Goal: Task Accomplishment & Management: Manage account settings

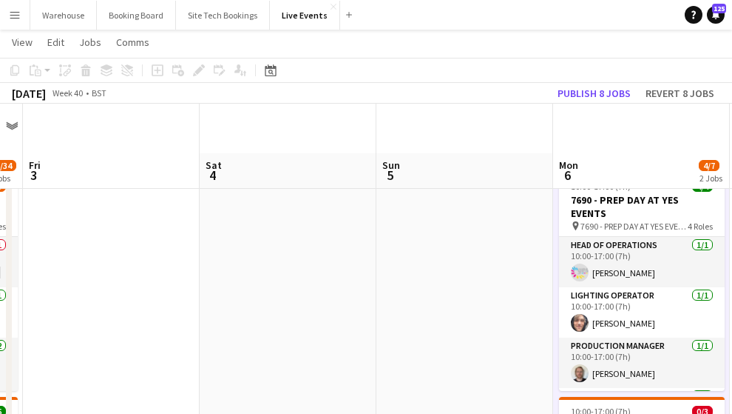
scroll to position [246, 0]
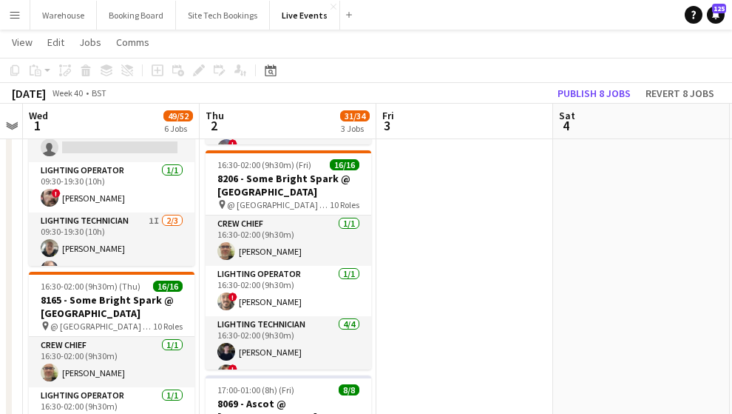
drag, startPoint x: 374, startPoint y: 260, endPoint x: 488, endPoint y: 257, distance: 114.0
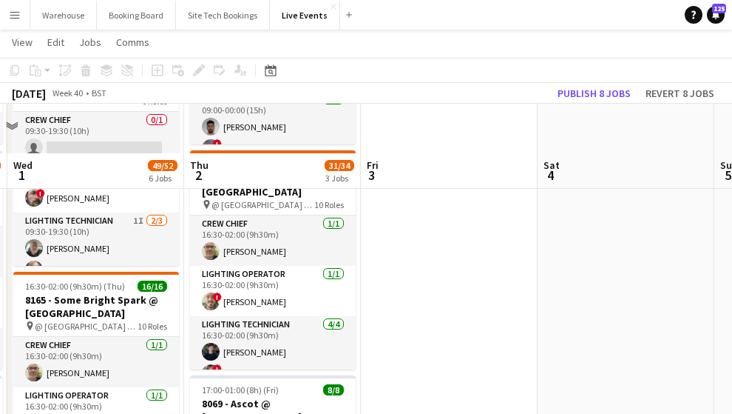
scroll to position [345, 0]
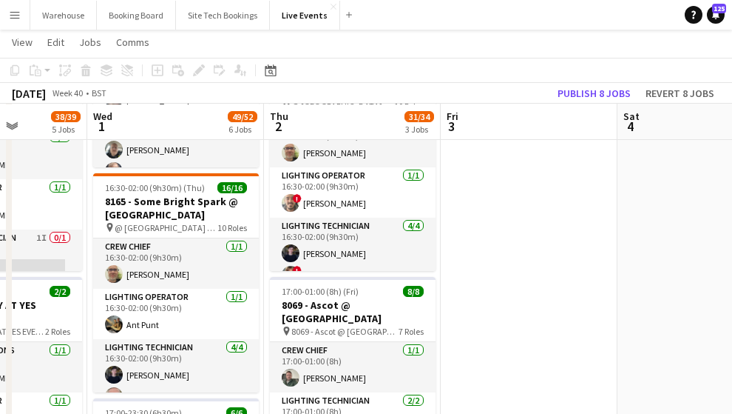
drag, startPoint x: 576, startPoint y: 270, endPoint x: 739, endPoint y: 268, distance: 163.5
click at [732, 268] on html "Menu Boards Boards Boards All jobs Status Workforce Workforce My Workforce Recr…" at bounding box center [366, 376] width 732 height 1443
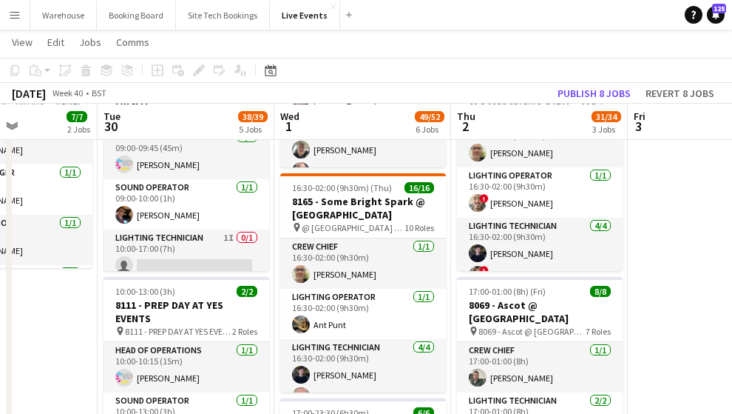
scroll to position [246, 0]
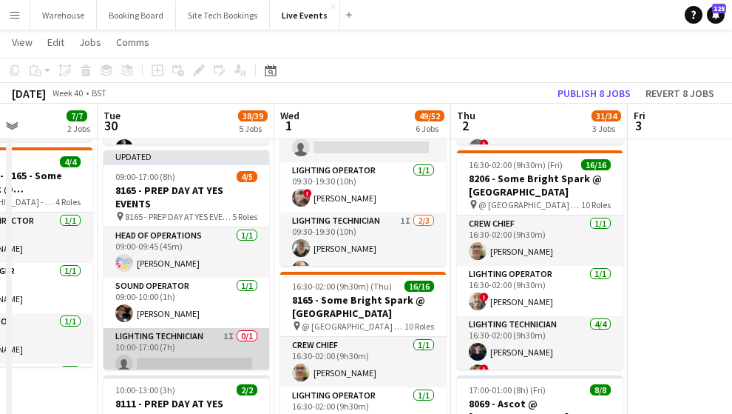
click at [178, 334] on app-card-role "Lighting Technician 1I 0/1 10:00-17:00 (7h) single-neutral-actions" at bounding box center [187, 353] width 166 height 50
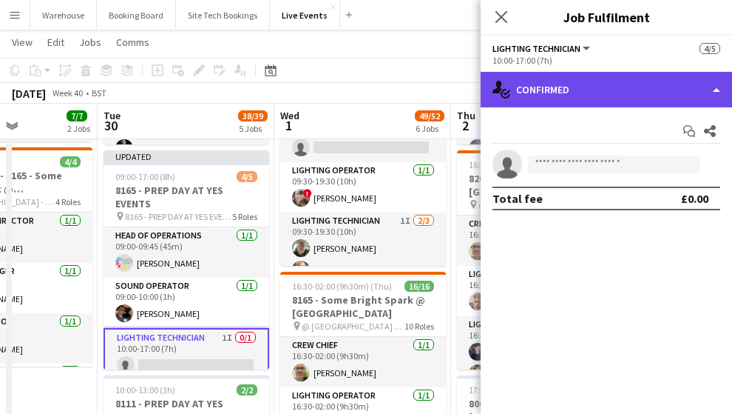
click at [650, 92] on div "single-neutral-actions-check-2 Confirmed" at bounding box center [607, 90] width 252 height 36
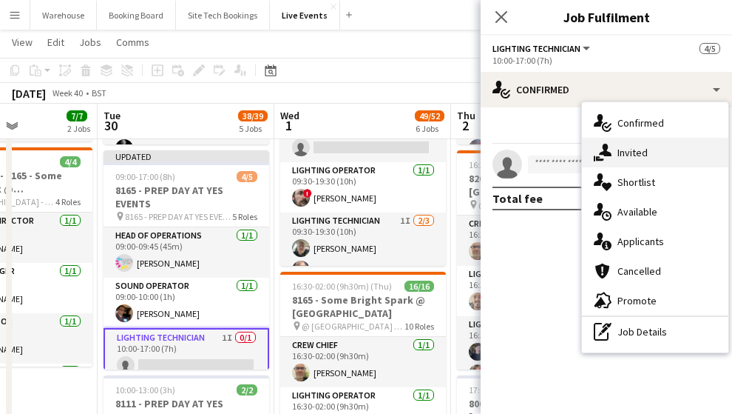
click at [655, 152] on div "single-neutral-actions-share-1 Invited" at bounding box center [655, 153] width 146 height 30
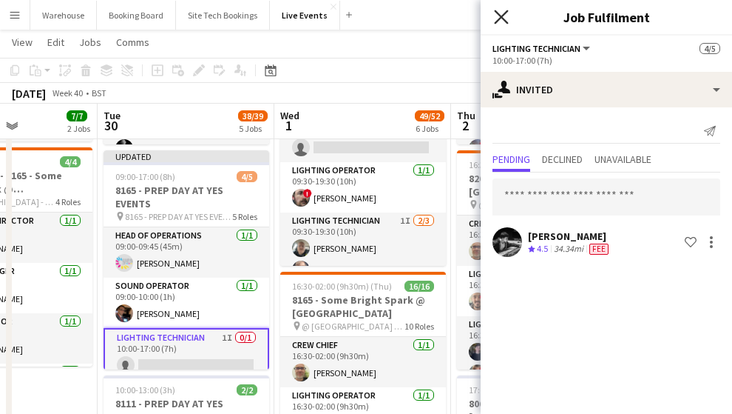
click at [505, 16] on icon "Close pop-in" at bounding box center [501, 17] width 14 height 14
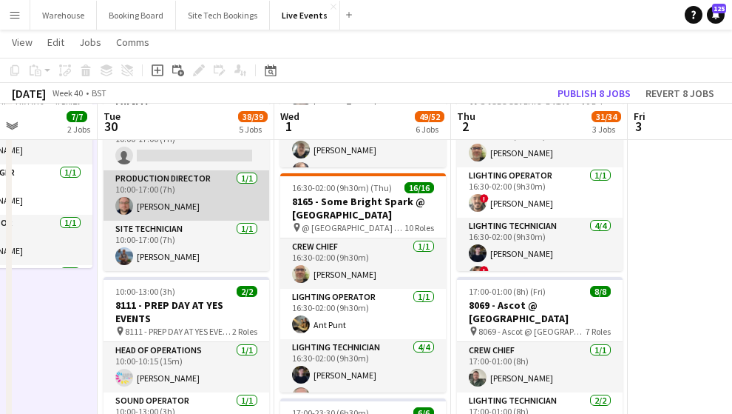
scroll to position [60, 0]
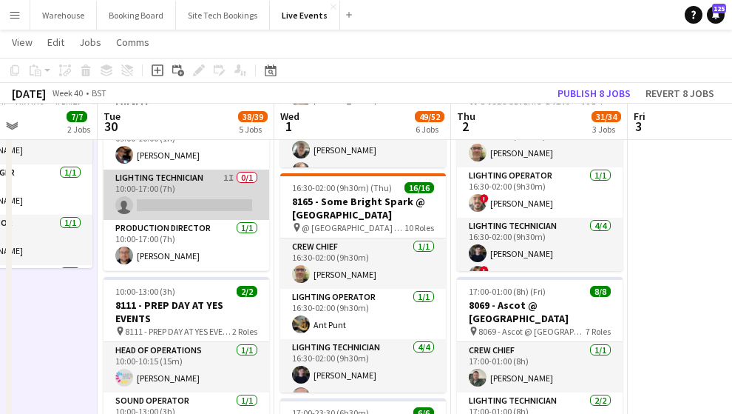
click at [192, 191] on app-card-role "Lighting Technician 1I 0/1 10:00-17:00 (7h) single-neutral-actions" at bounding box center [187, 194] width 166 height 50
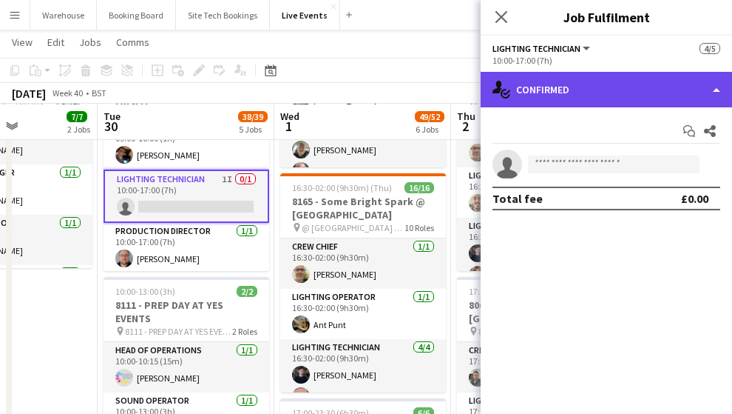
click at [633, 93] on div "single-neutral-actions-check-2 Confirmed" at bounding box center [607, 90] width 252 height 36
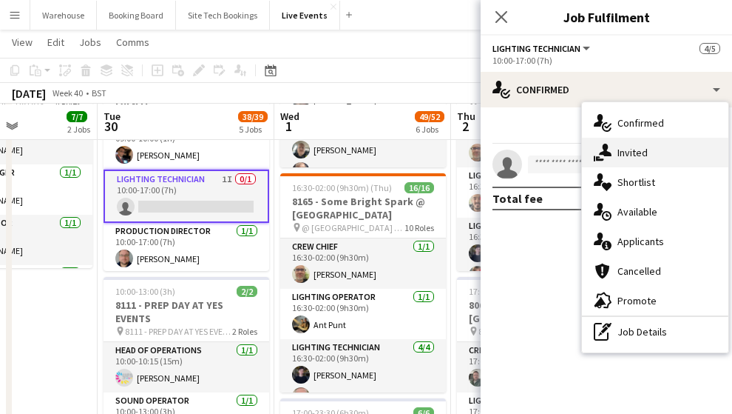
click at [650, 149] on div "single-neutral-actions-share-1 Invited" at bounding box center [655, 153] width 146 height 30
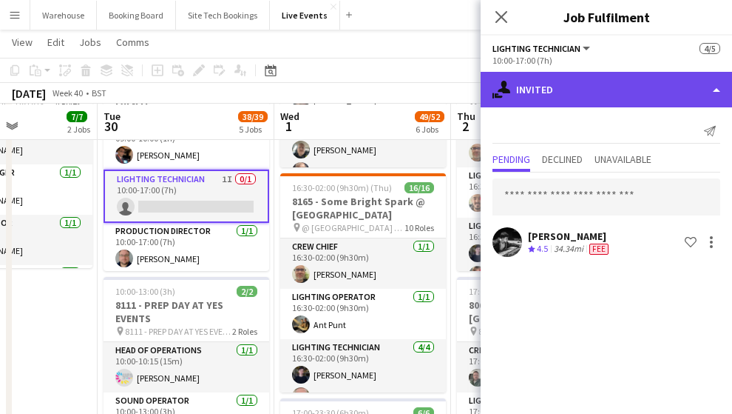
click at [563, 84] on div "single-neutral-actions-share-1 Invited" at bounding box center [607, 90] width 252 height 36
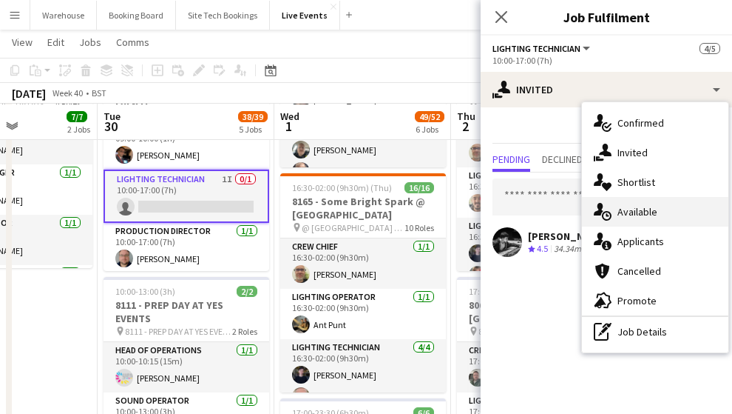
click at [627, 217] on span "Available" at bounding box center [638, 211] width 40 height 13
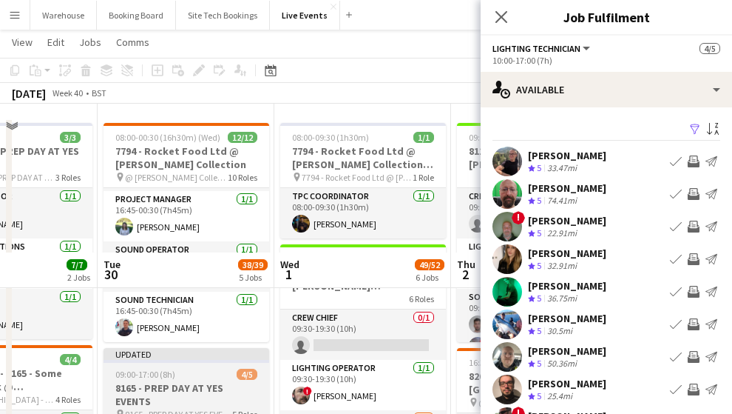
scroll to position [197, 0]
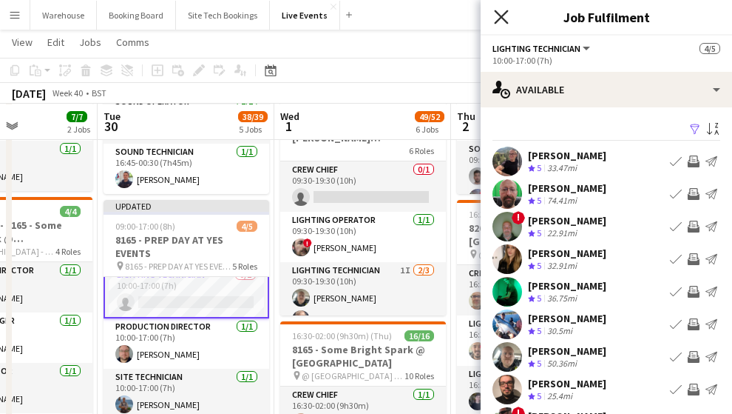
click at [503, 21] on icon "Close pop-in" at bounding box center [501, 17] width 14 height 14
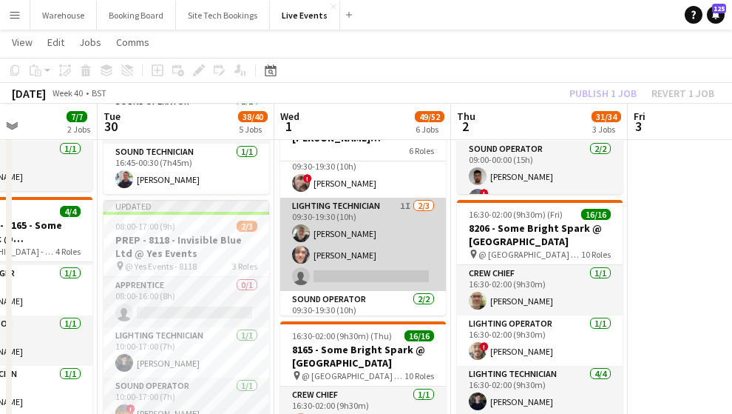
scroll to position [15, 0]
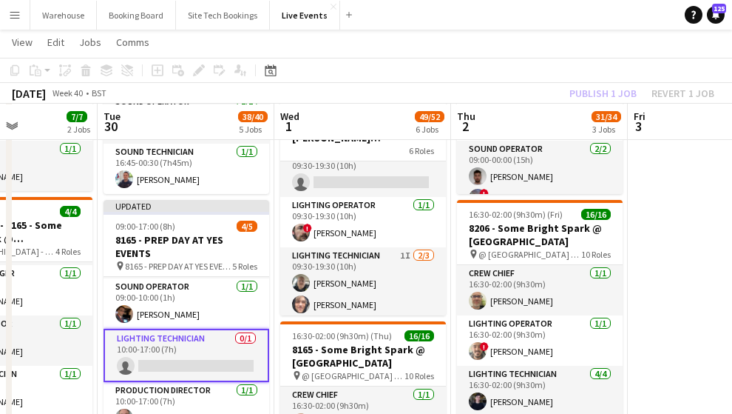
click at [209, 370] on app-card-role "Lighting Technician 0/1 10:00-17:00 (7h) single-neutral-actions" at bounding box center [187, 354] width 166 height 53
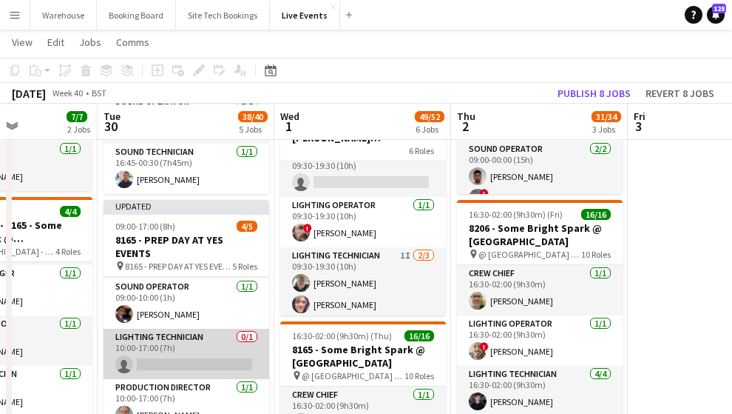
click at [212, 373] on app-card-role "Lighting Technician 0/1 10:00-17:00 (7h) single-neutral-actions" at bounding box center [187, 353] width 166 height 50
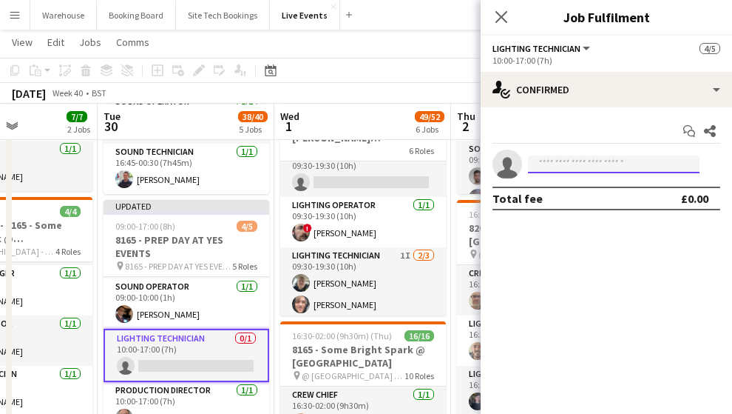
click at [564, 158] on input at bounding box center [614, 164] width 172 height 18
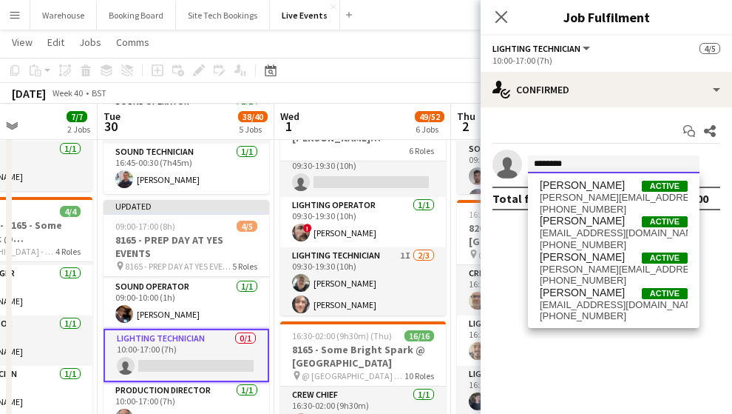
type input "*********"
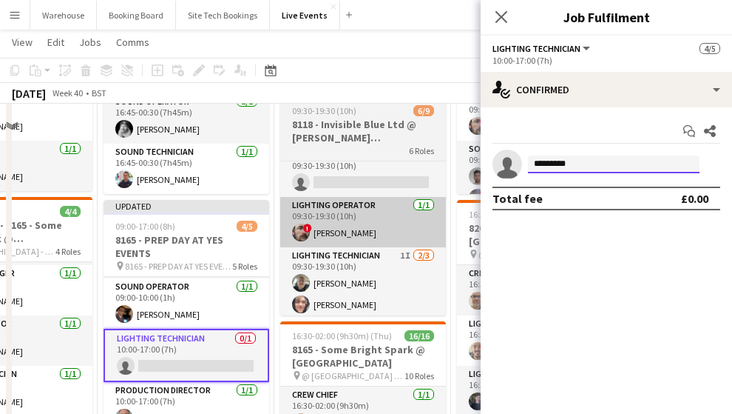
scroll to position [0, 0]
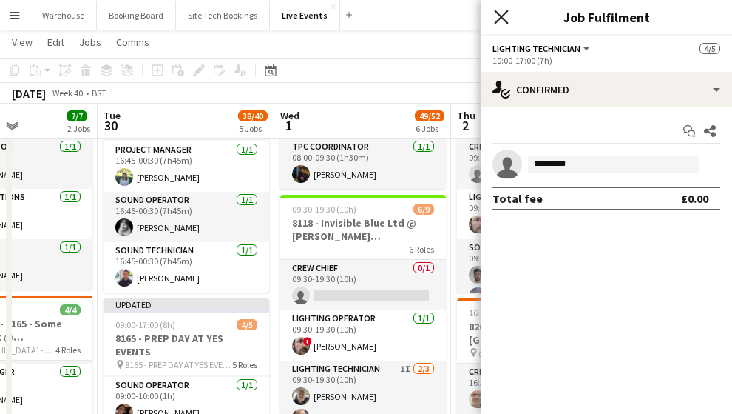
click at [502, 18] on icon at bounding box center [501, 17] width 14 height 14
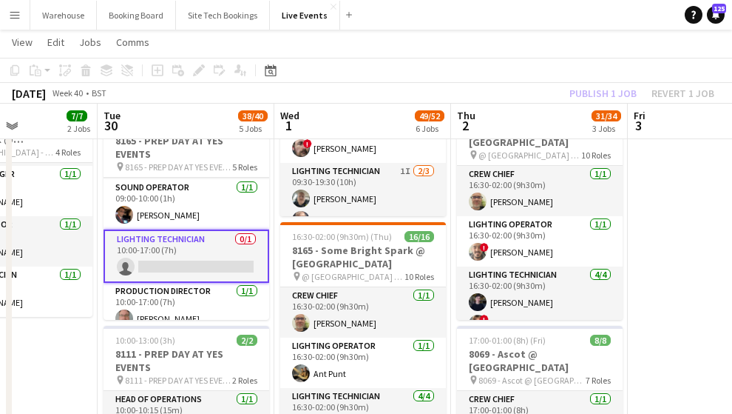
scroll to position [246, 0]
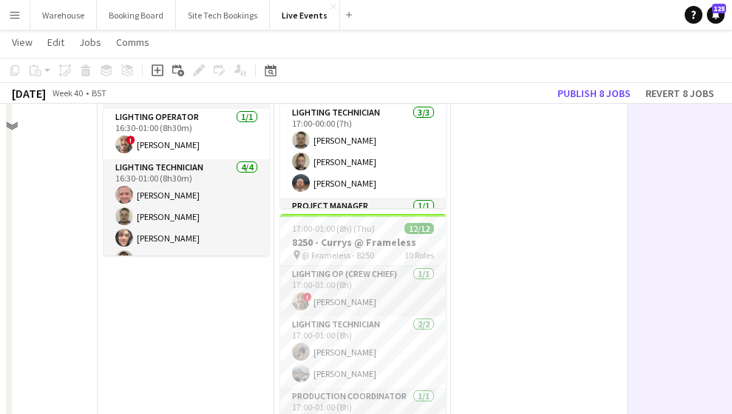
scroll to position [683, 0]
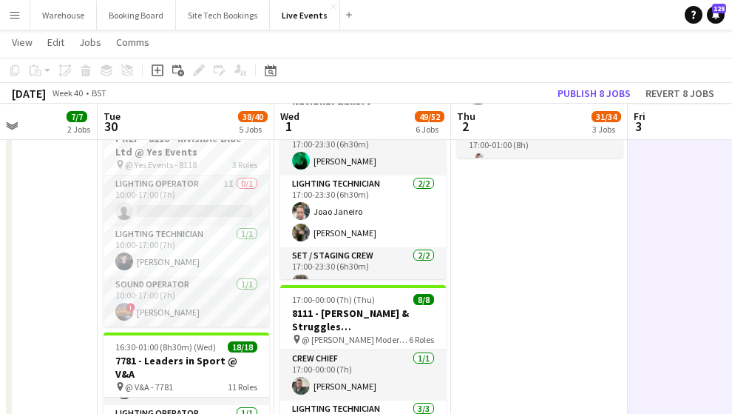
click at [530, 253] on app-date-cell "09:00-02:00 (17h) (Fri) 7/10 8118 - Invisible Blue Ltd @ [PERSON_NAME] Modern 7…" at bounding box center [539, 121] width 177 height 1277
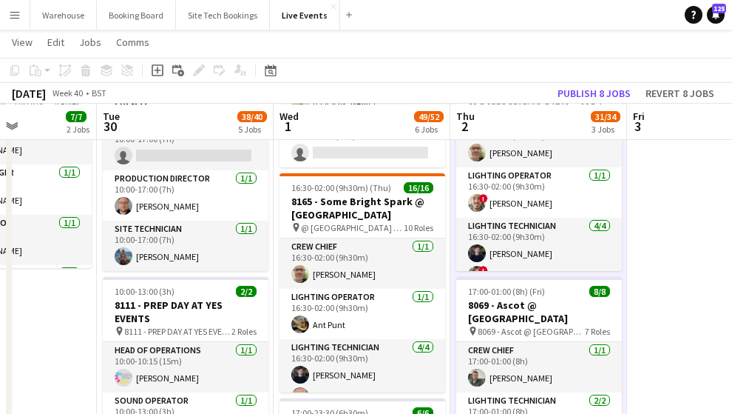
scroll to position [542, 0]
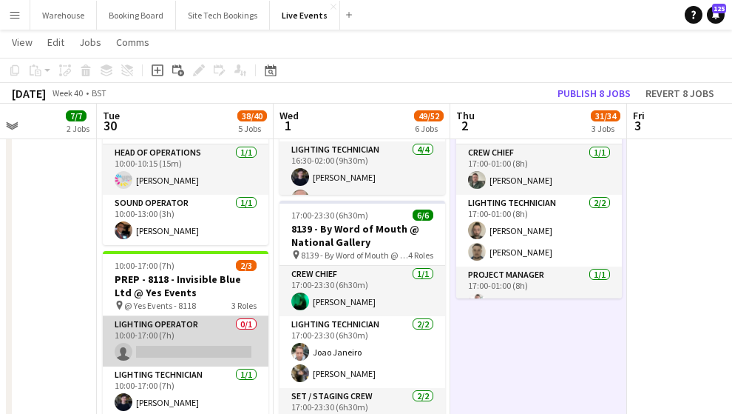
click at [163, 353] on app-card-role "Lighting Operator 0/1 10:00-17:00 (7h) single-neutral-actions" at bounding box center [186, 341] width 166 height 50
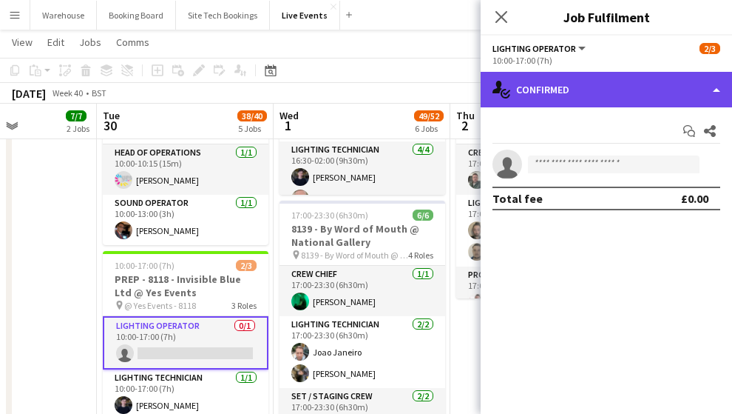
click at [628, 104] on div "single-neutral-actions-check-2 Confirmed" at bounding box center [607, 90] width 252 height 36
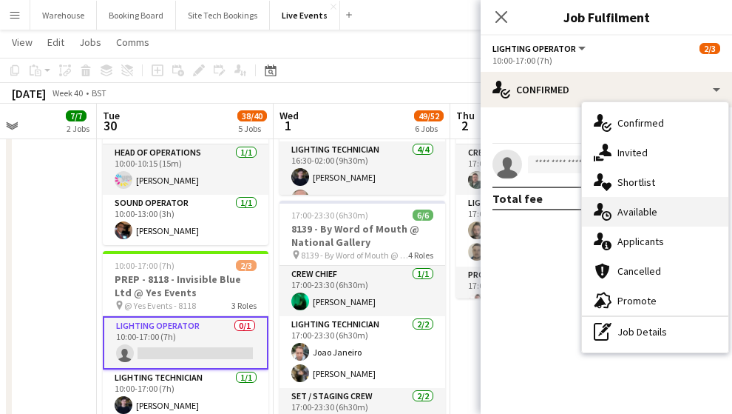
click at [650, 206] on span "Available" at bounding box center [638, 211] width 40 height 13
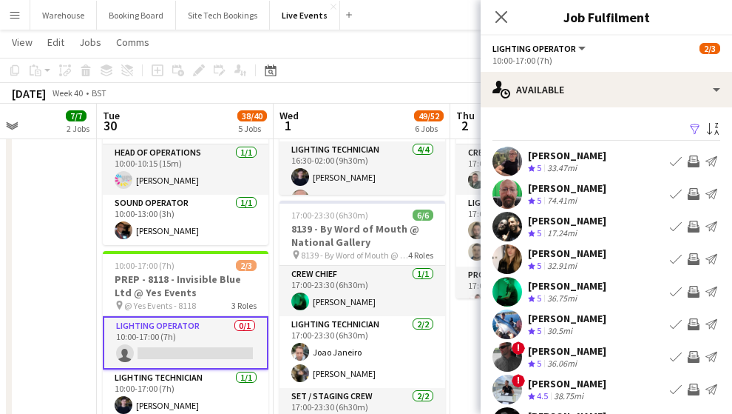
scroll to position [98, 0]
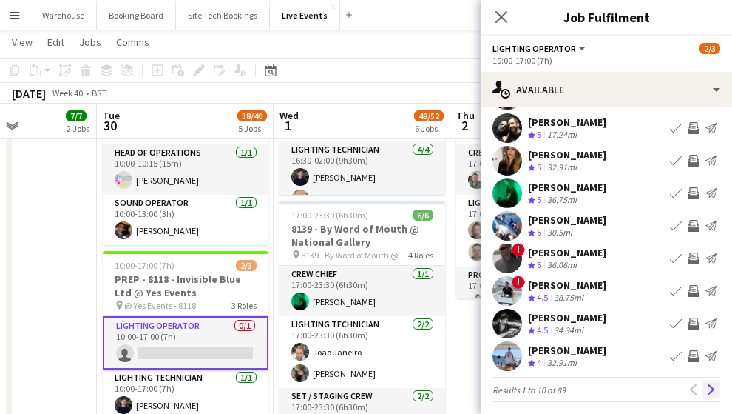
click at [707, 388] on app-icon "Next" at bounding box center [712, 389] width 10 height 10
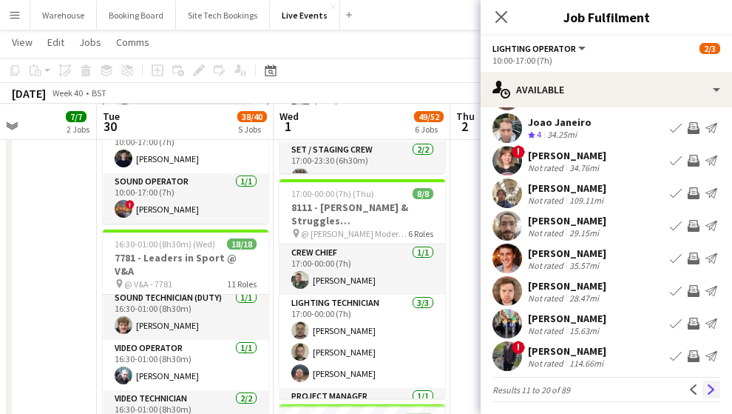
click at [707, 388] on app-icon "Next" at bounding box center [712, 389] width 10 height 10
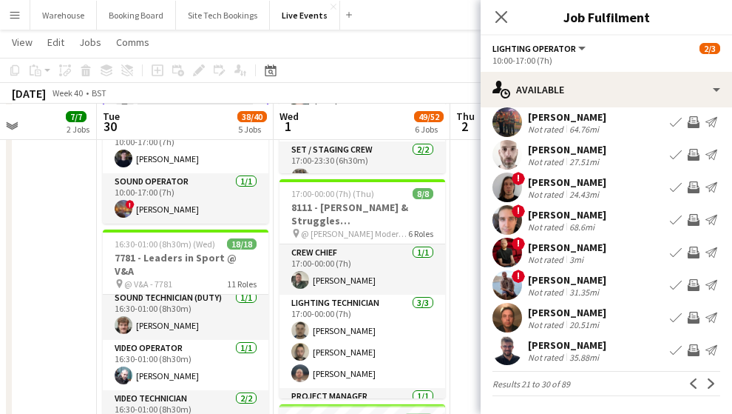
scroll to position [0, 0]
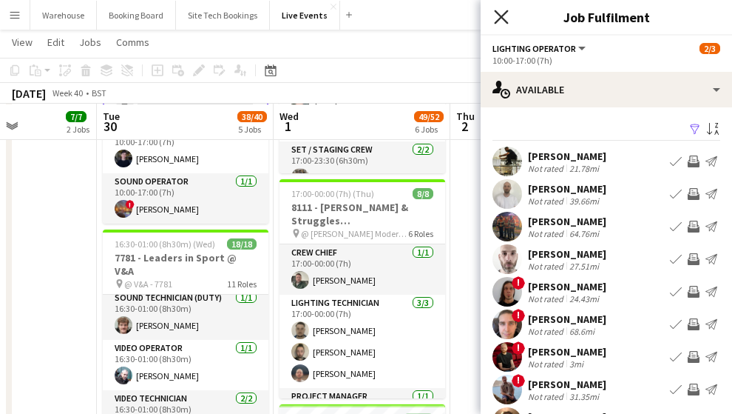
click at [506, 21] on icon at bounding box center [501, 17] width 14 height 14
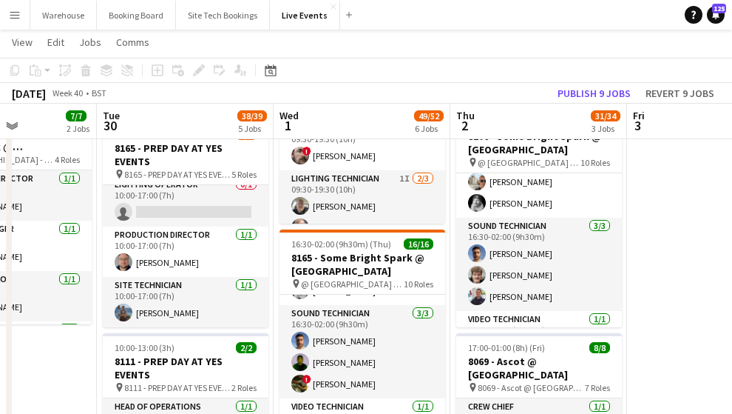
scroll to position [478, 0]
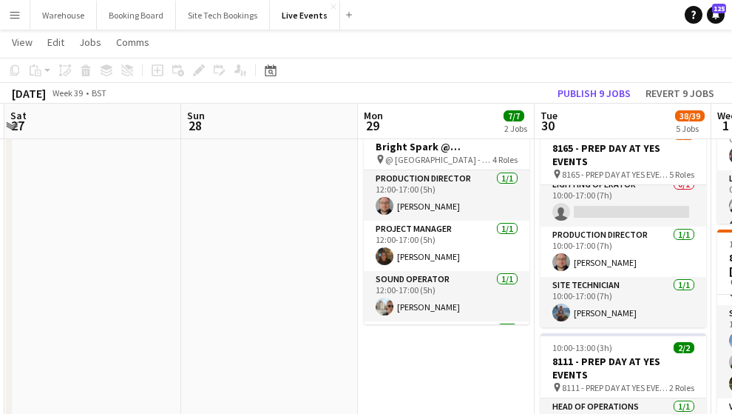
drag, startPoint x: 50, startPoint y: 354, endPoint x: 401, endPoint y: 307, distance: 353.8
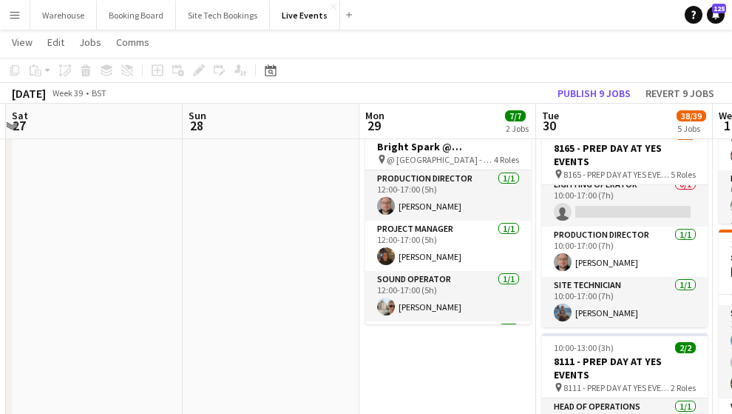
drag, startPoint x: 144, startPoint y: 319, endPoint x: 389, endPoint y: 288, distance: 247.6
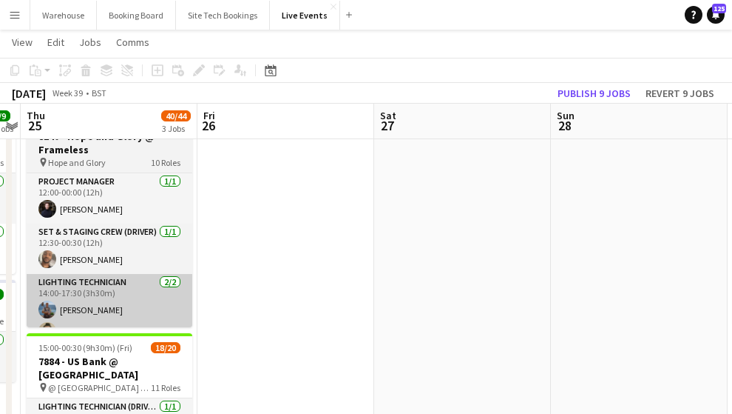
drag, startPoint x: 282, startPoint y: 288, endPoint x: 252, endPoint y: 319, distance: 42.9
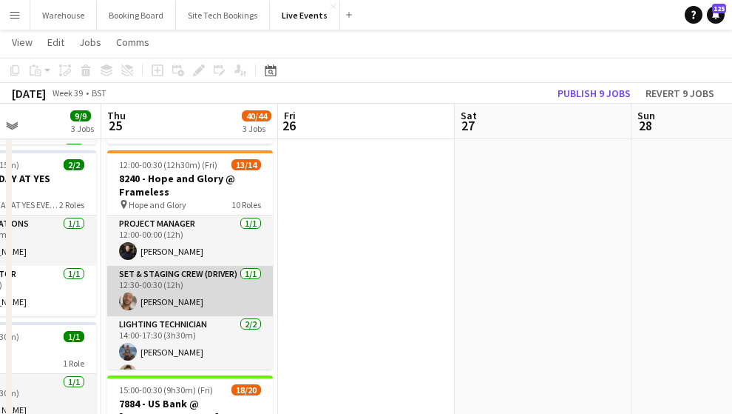
scroll to position [296, 0]
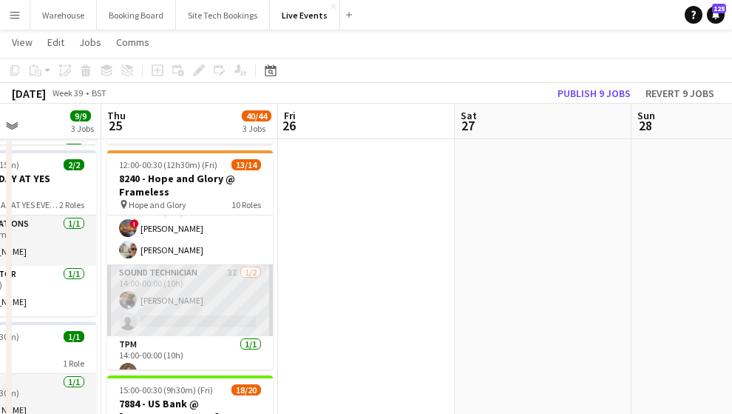
click at [174, 276] on app-card-role "Sound Technician 3I [DATE] 14:00-00:00 (10h) [PERSON_NAME] single-neutral-actio…" at bounding box center [190, 300] width 166 height 72
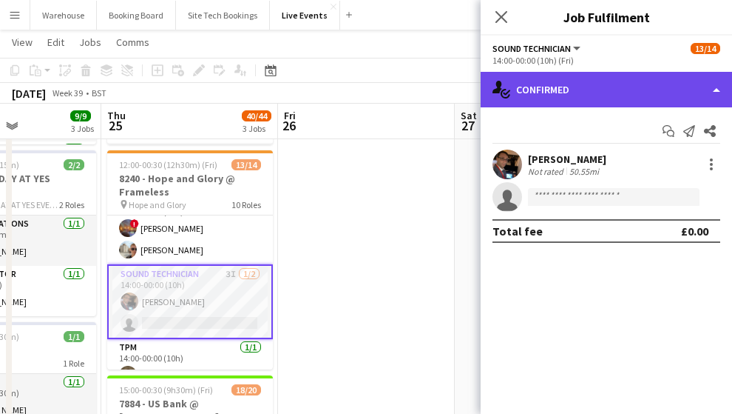
click at [550, 101] on div "single-neutral-actions-check-2 Confirmed" at bounding box center [607, 90] width 252 height 36
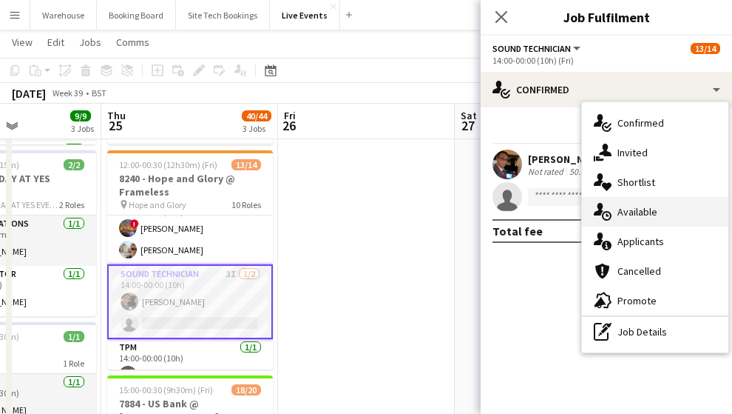
click at [633, 209] on span "Available" at bounding box center [638, 211] width 40 height 13
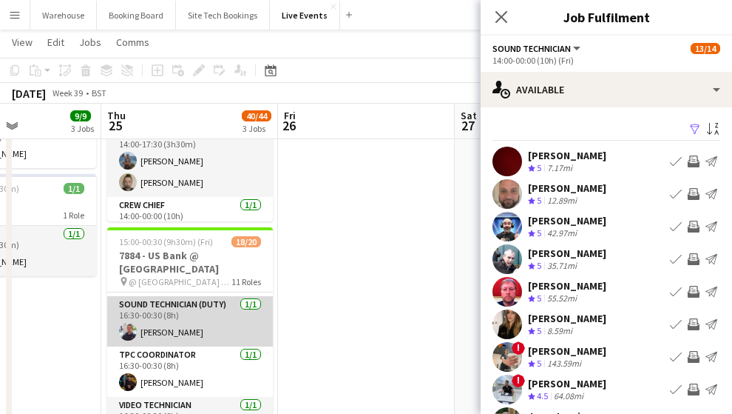
scroll to position [593, 0]
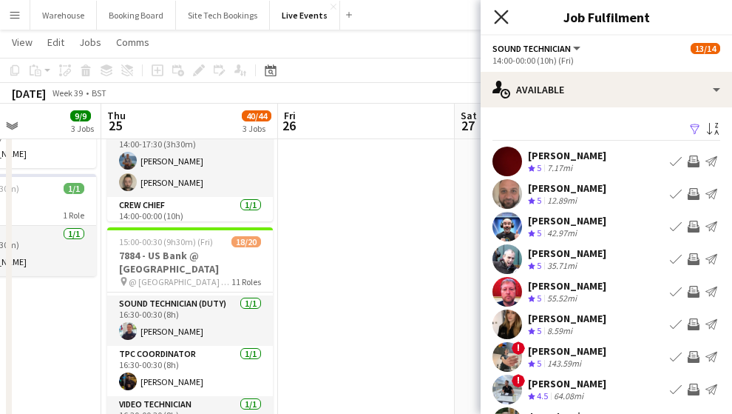
click at [504, 13] on icon at bounding box center [501, 17] width 14 height 14
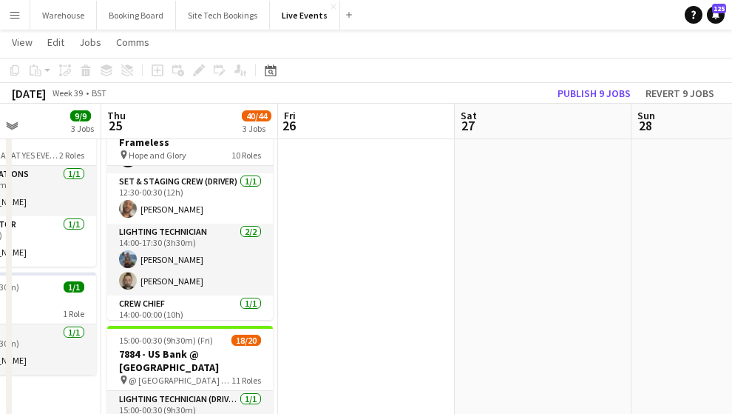
scroll to position [0, 0]
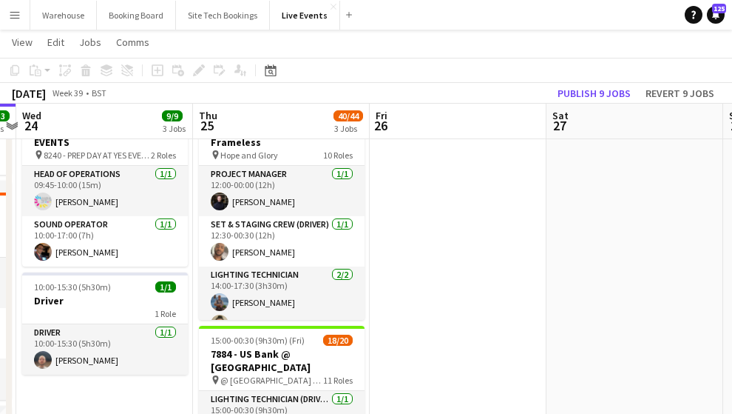
drag, startPoint x: 322, startPoint y: 243, endPoint x: 417, endPoint y: 258, distance: 96.0
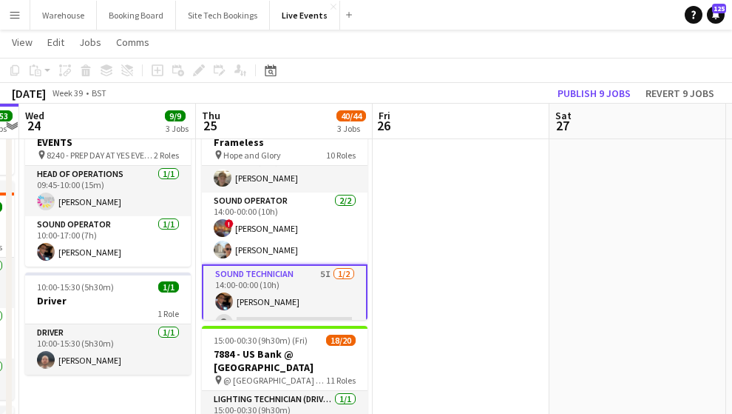
scroll to position [197, 0]
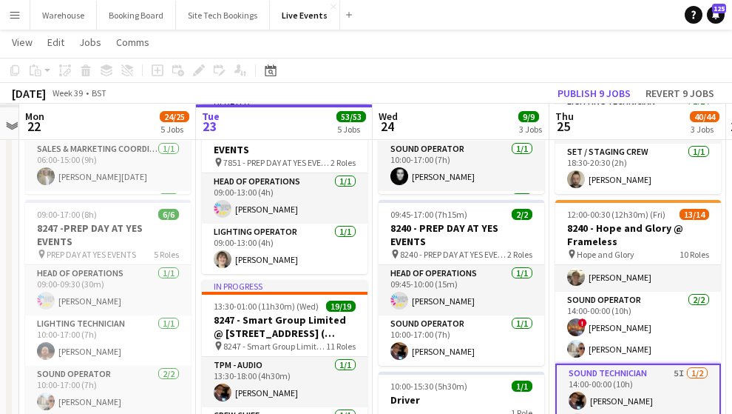
drag, startPoint x: 419, startPoint y: 281, endPoint x: 738, endPoint y: 268, distance: 319.1
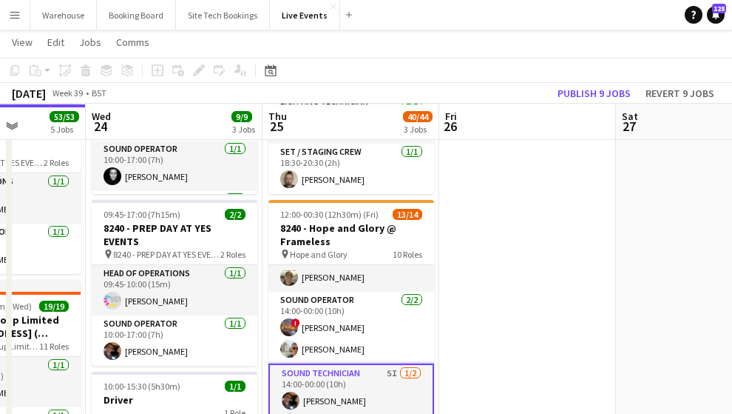
drag, startPoint x: 644, startPoint y: 258, endPoint x: 470, endPoint y: 262, distance: 173.9
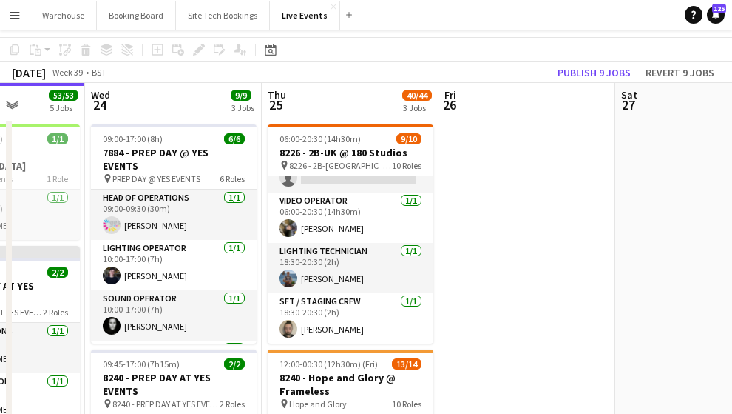
scroll to position [0, 0]
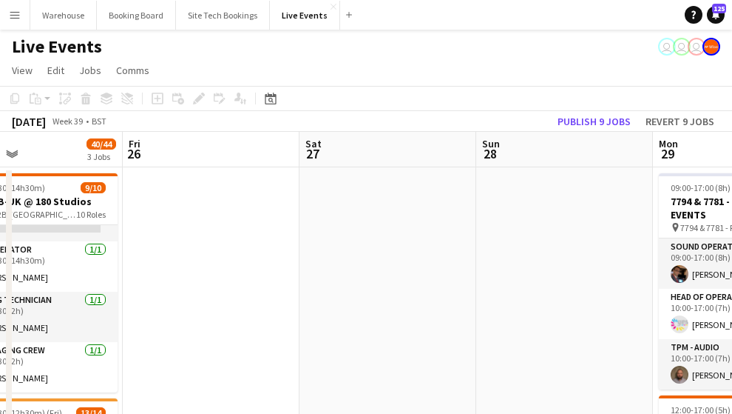
drag, startPoint x: 351, startPoint y: 286, endPoint x: 161, endPoint y: 275, distance: 190.5
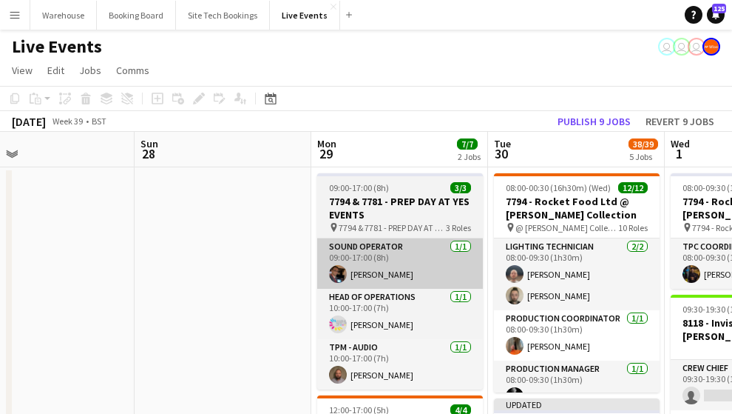
drag, startPoint x: 70, startPoint y: 269, endPoint x: 110, endPoint y: 261, distance: 40.6
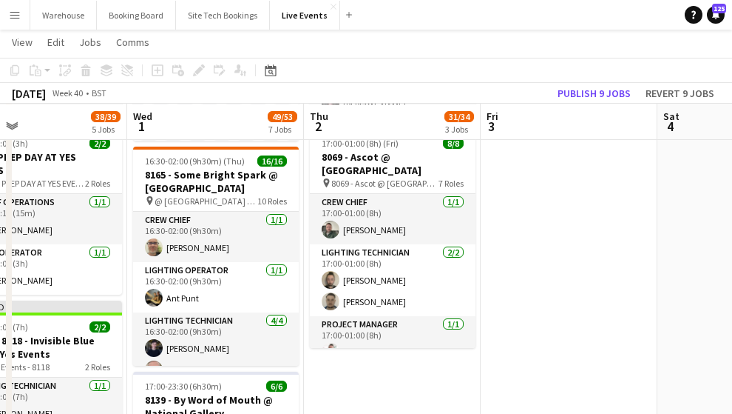
scroll to position [0, 562]
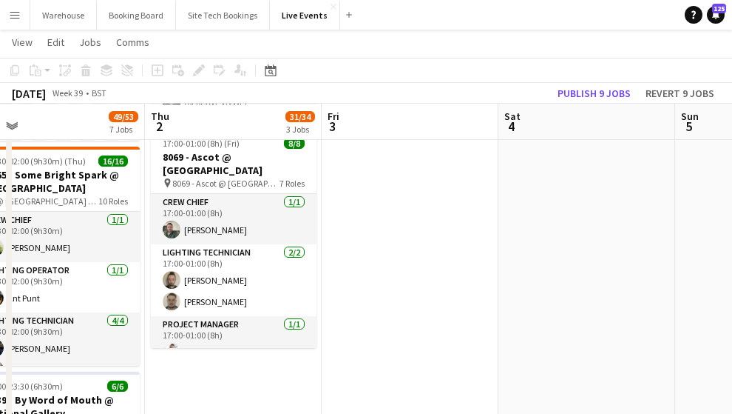
drag, startPoint x: 633, startPoint y: 380, endPoint x: 162, endPoint y: 360, distance: 470.9
click at [162, 360] on app-calendar-viewport "Sun 28 Mon 29 7/7 2 Jobs Tue 30 38/39 5 Jobs Wed 1 49/53 7 Jobs Thu 2 31/34 3 J…" at bounding box center [366, 318] width 732 height 1507
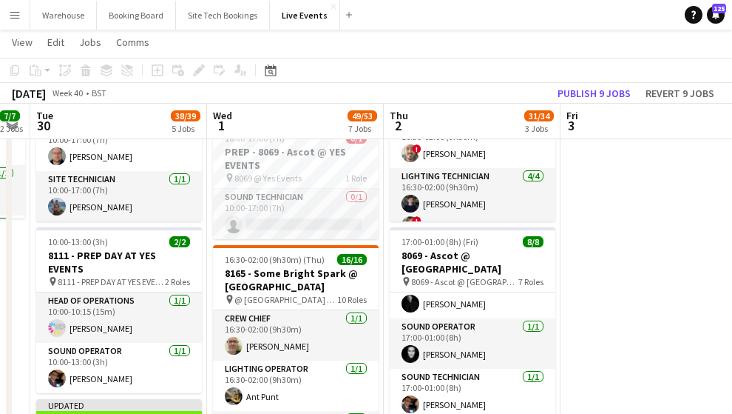
scroll to position [0, 322]
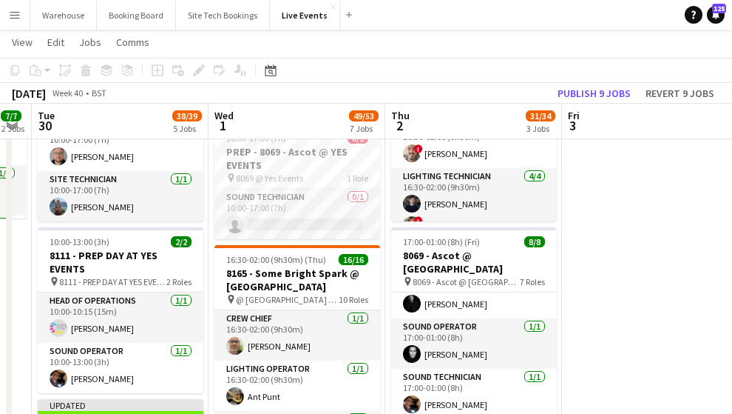
drag, startPoint x: 356, startPoint y: 320, endPoint x: 596, endPoint y: 295, distance: 241.7
click at [596, 295] on app-calendar-viewport "Sun 28 Mon 29 7/7 2 Jobs Tue 30 38/39 5 Jobs Wed 1 49/53 7 Jobs Thu 2 31/34 3 J…" at bounding box center [366, 416] width 732 height 1507
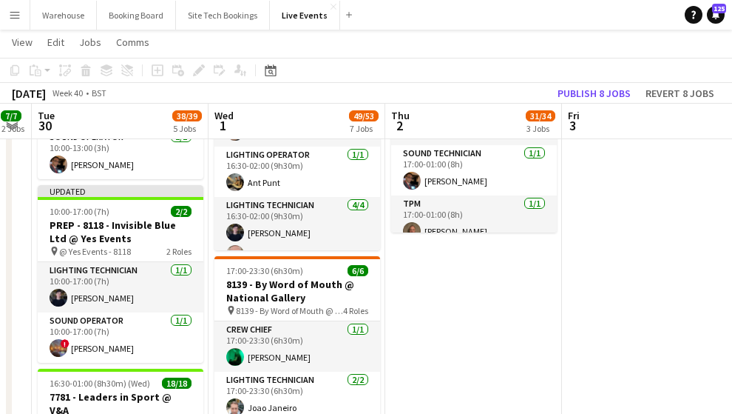
scroll to position [510, 0]
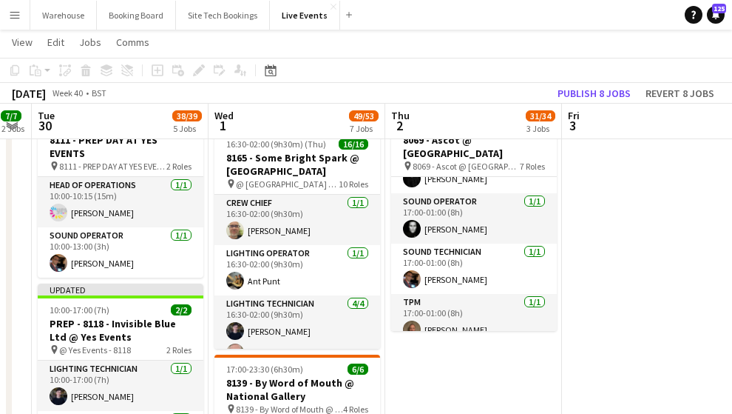
click at [460, 350] on app-date-cell "09:00-02:00 (17h) (Fri) 7/10 8118 - Invisible Blue Ltd @ [PERSON_NAME] Modern 7…" at bounding box center [473, 355] width 177 height 1399
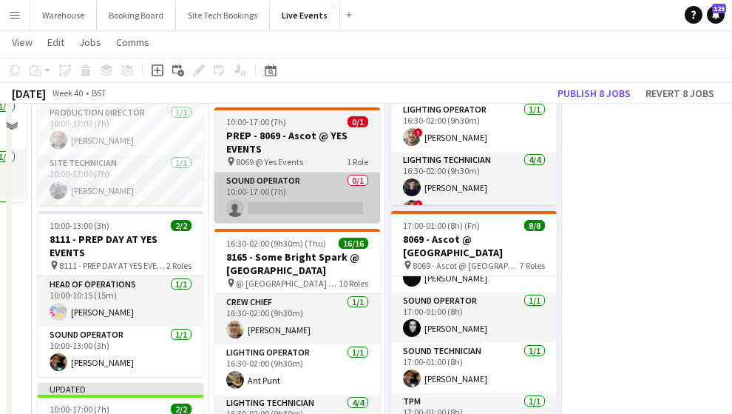
scroll to position [362, 0]
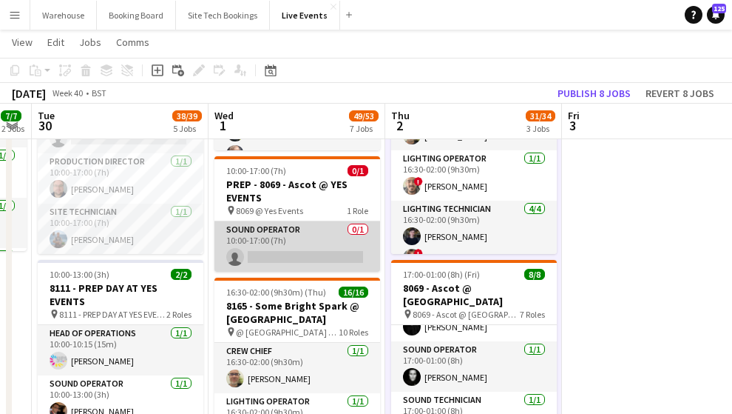
click at [292, 254] on app-card-role "Sound Operator 0/1 10:00-17:00 (7h) single-neutral-actions" at bounding box center [298, 246] width 166 height 50
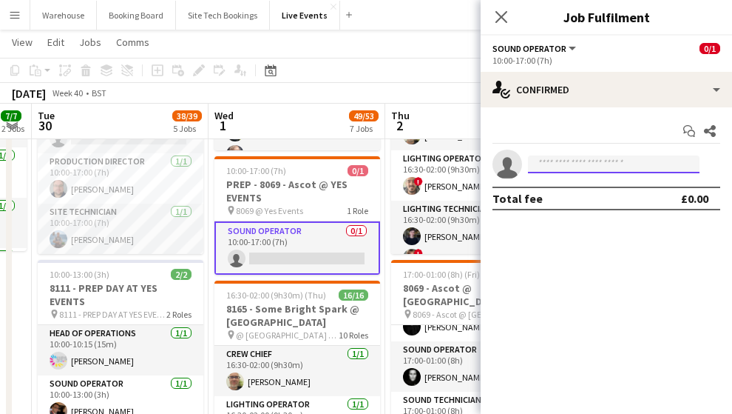
click at [566, 168] on input at bounding box center [614, 164] width 172 height 18
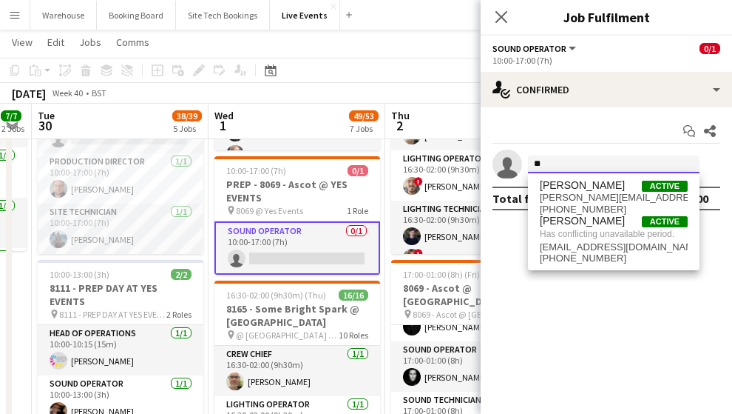
type input "*"
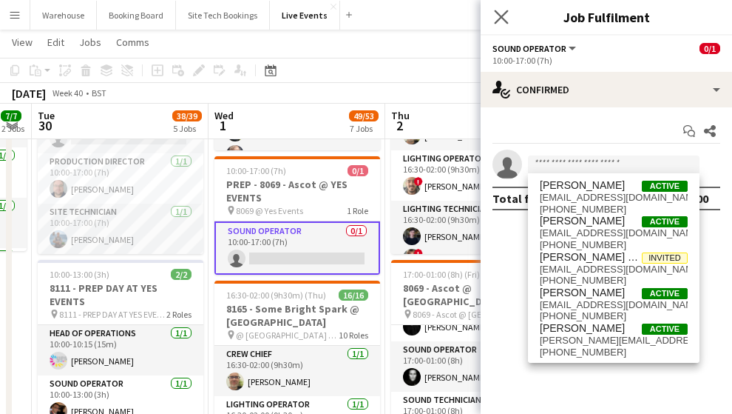
click at [493, 18] on app-icon "Close pop-in" at bounding box center [501, 17] width 21 height 21
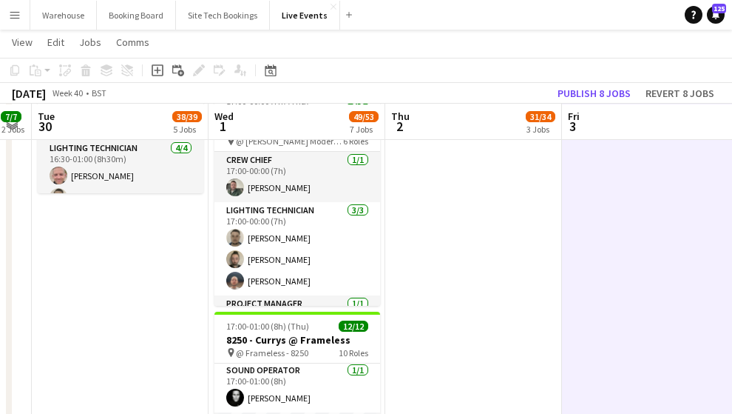
scroll to position [1150, 0]
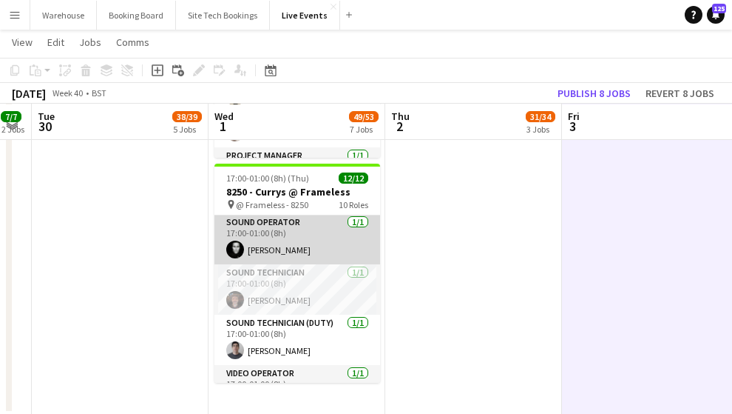
drag, startPoint x: 238, startPoint y: 252, endPoint x: 238, endPoint y: 243, distance: 9.6
click at [237, 253] on app-user-avatar at bounding box center [235, 249] width 18 height 18
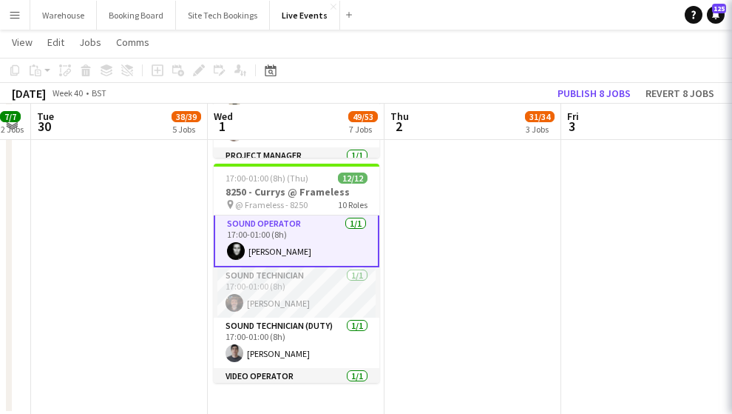
scroll to position [297, 0]
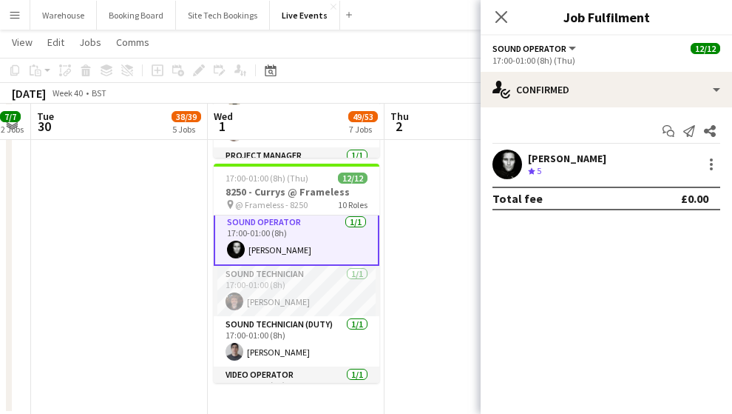
click at [511, 168] on app-user-avatar at bounding box center [508, 164] width 30 height 30
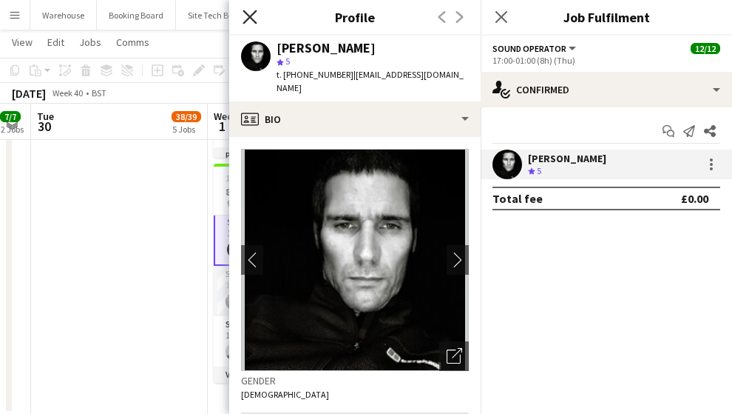
click at [253, 21] on icon at bounding box center [250, 17] width 14 height 14
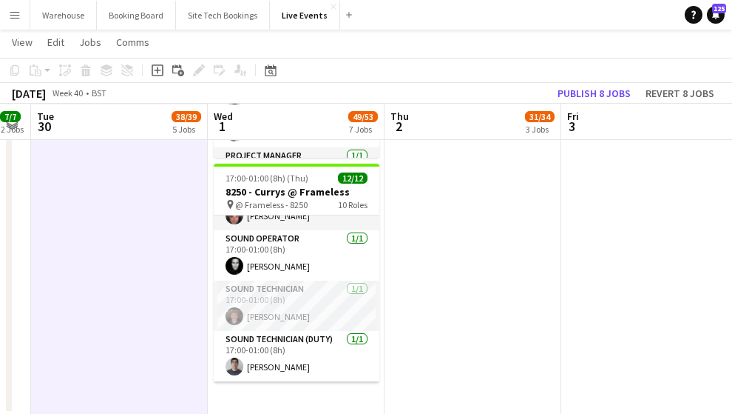
scroll to position [231, 0]
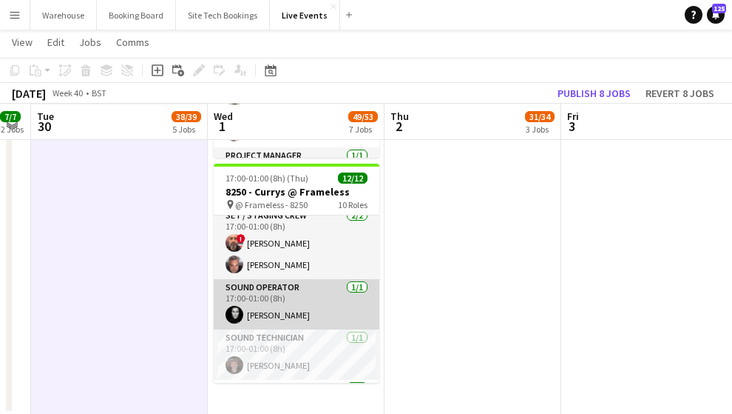
click at [240, 307] on app-card-role "Sound Operator [DATE] 17:00-01:00 (8h) [PERSON_NAME]" at bounding box center [297, 304] width 166 height 50
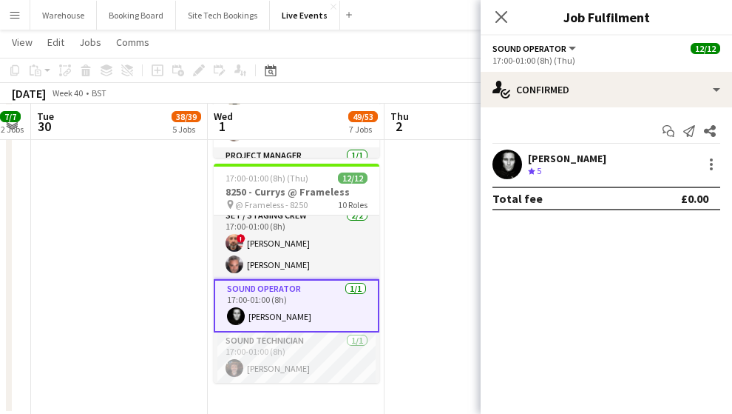
click at [495, 169] on app-user-avatar at bounding box center [508, 164] width 30 height 30
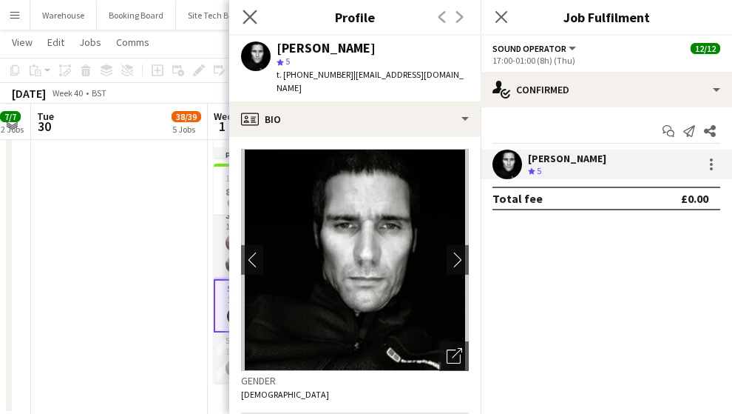
click at [246, 10] on app-icon "Close pop-in" at bounding box center [250, 17] width 21 height 21
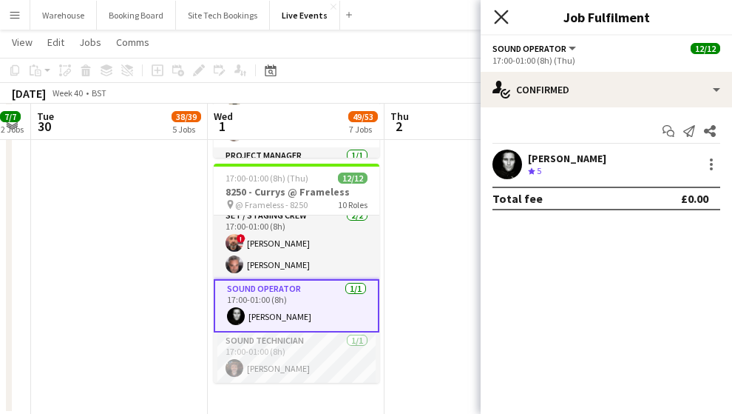
click at [507, 17] on icon "Close pop-in" at bounding box center [501, 17] width 14 height 14
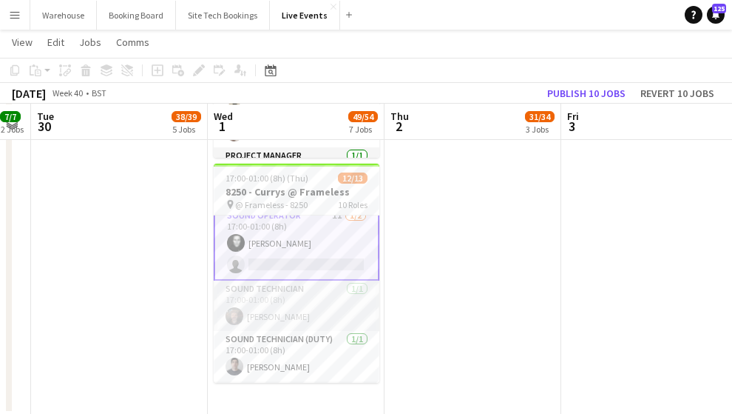
scroll to position [206, 0]
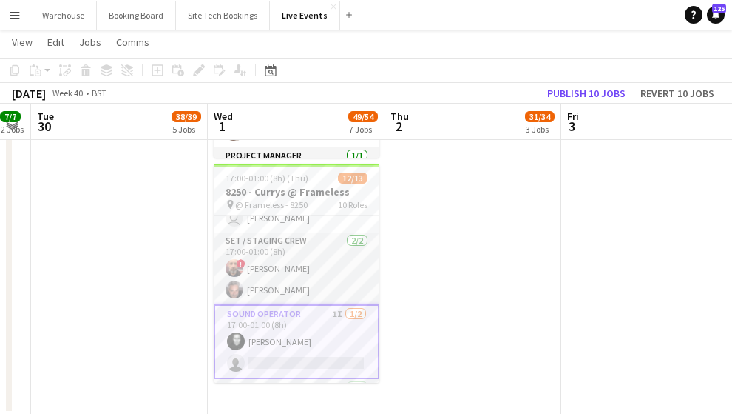
click at [235, 335] on app-user-avatar at bounding box center [236, 341] width 18 height 18
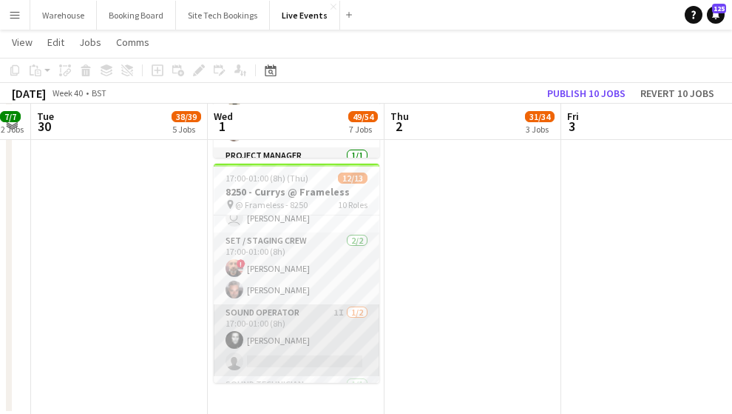
click at [235, 340] on app-user-avatar at bounding box center [235, 340] width 18 height 18
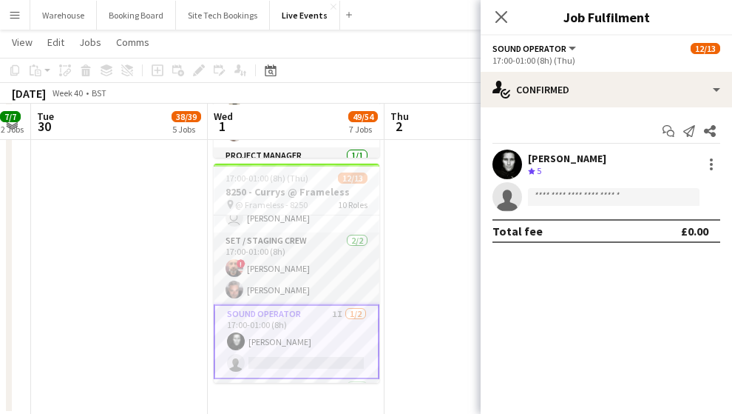
click at [500, 164] on app-user-avatar at bounding box center [508, 164] width 30 height 30
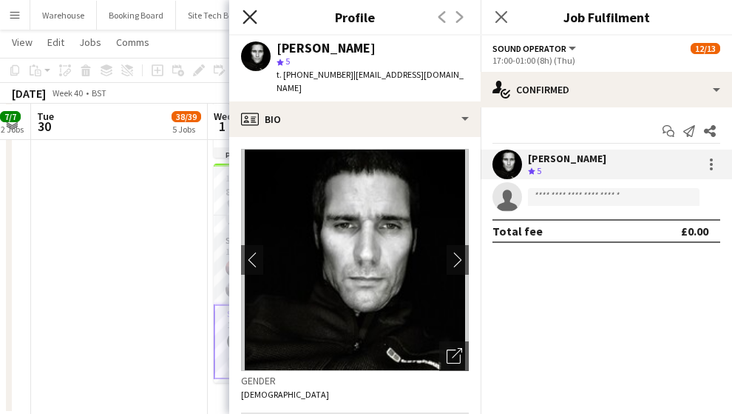
click at [249, 21] on icon "Close pop-in" at bounding box center [250, 17] width 14 height 14
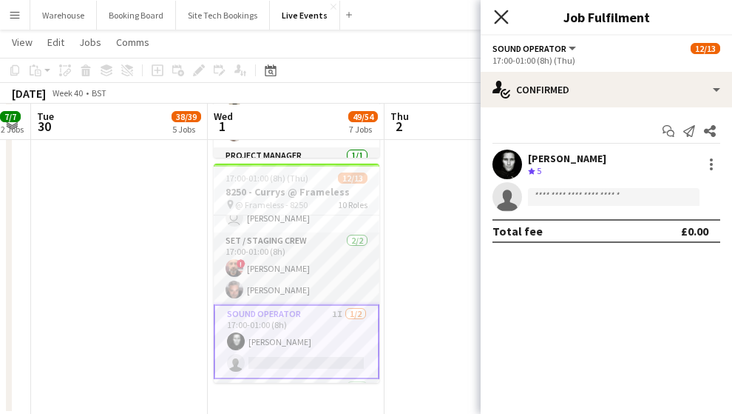
click at [507, 18] on icon "Close pop-in" at bounding box center [501, 17] width 14 height 14
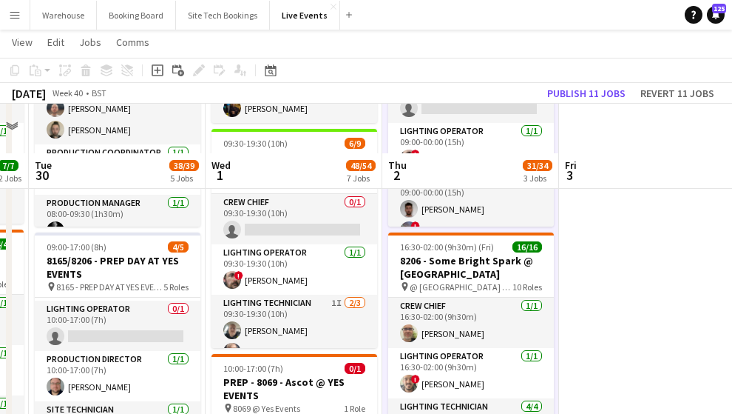
scroll to position [362, 0]
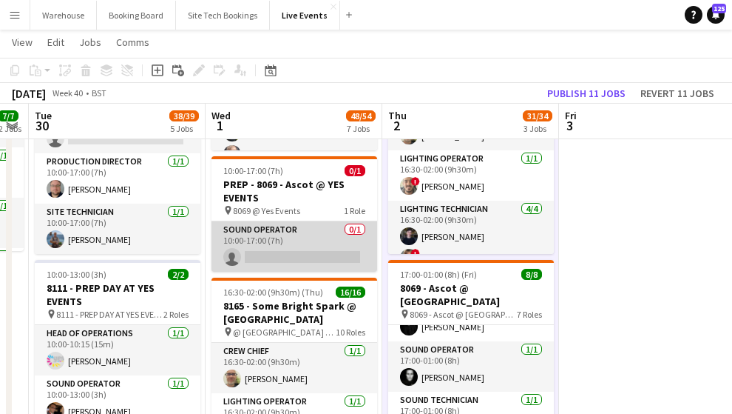
click at [253, 254] on app-card-role "Sound Operator 0/1 10:00-17:00 (7h) single-neutral-actions" at bounding box center [295, 246] width 166 height 50
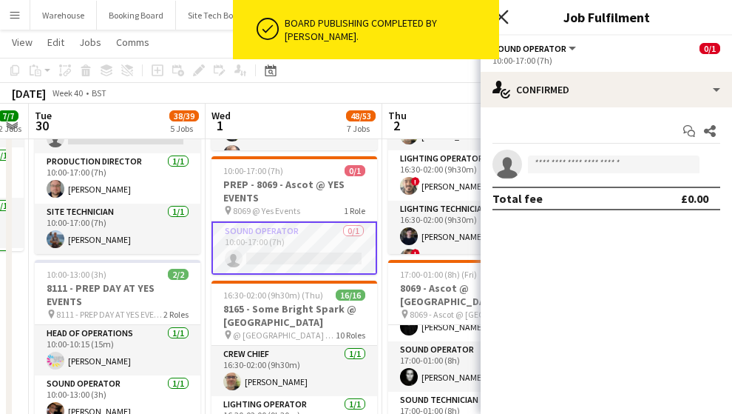
click at [505, 16] on icon "Close pop-in" at bounding box center [501, 17] width 14 height 14
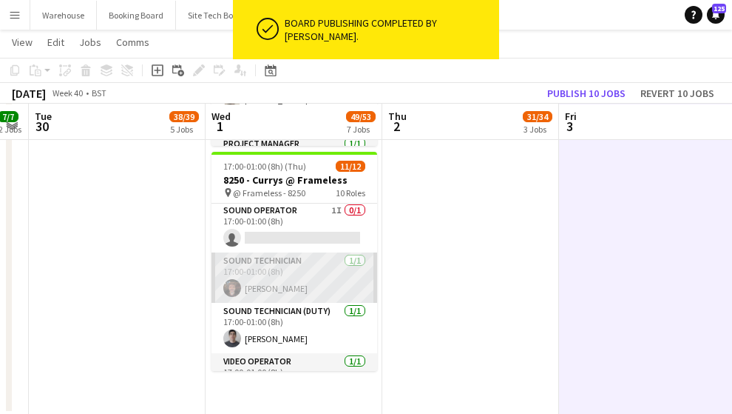
scroll to position [246, 0]
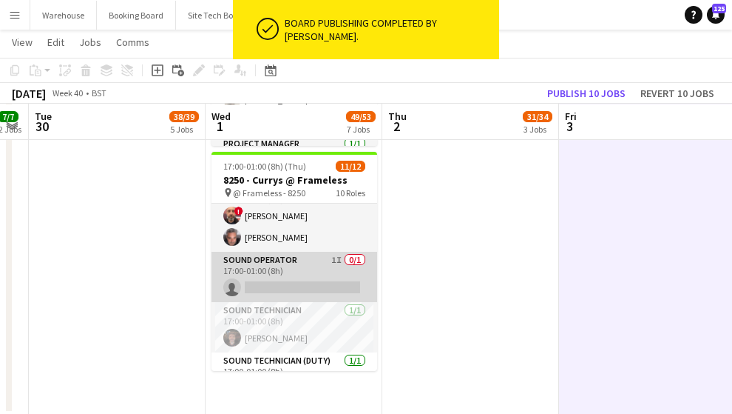
click at [310, 283] on app-card-role "Sound Operator 1I 0/1 17:00-01:00 (8h) single-neutral-actions" at bounding box center [295, 277] width 166 height 50
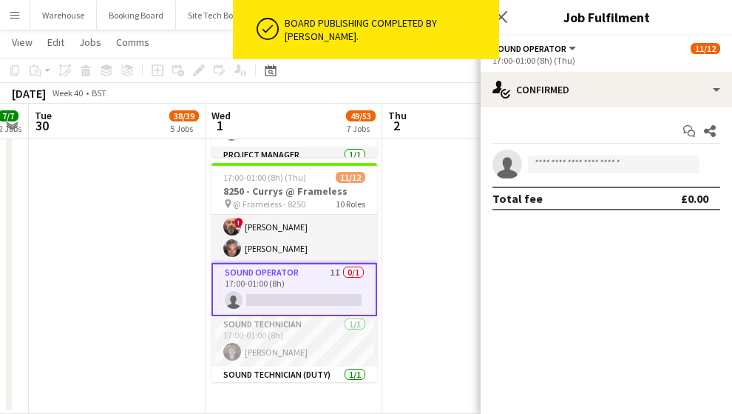
scroll to position [1150, 0]
click at [583, 167] on input at bounding box center [614, 164] width 172 height 18
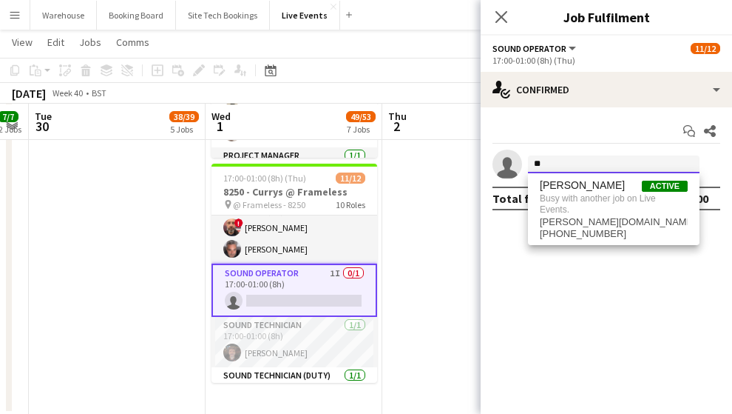
type input "*"
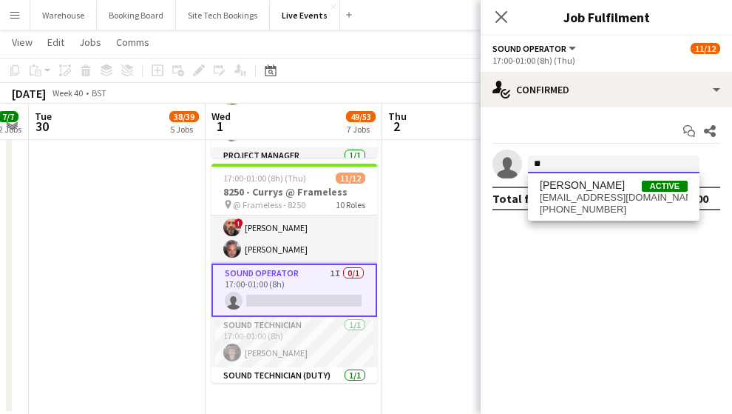
type input "*"
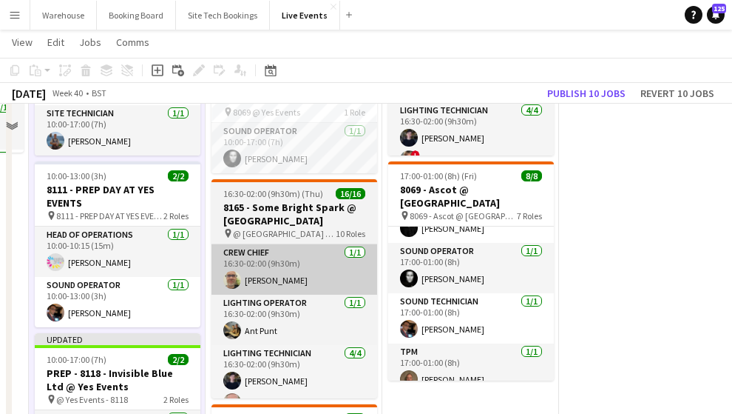
scroll to position [263, 0]
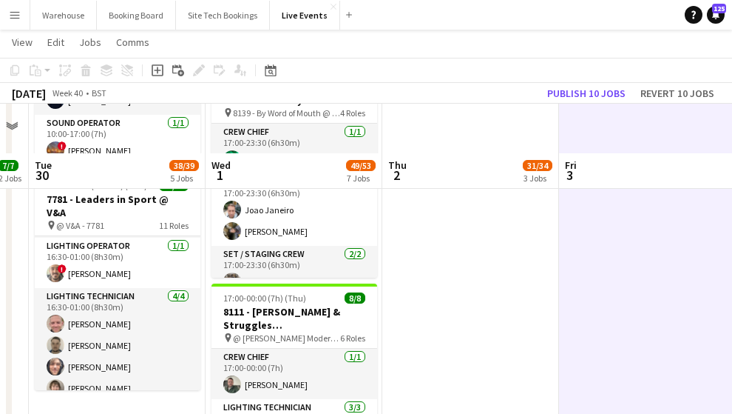
scroll to position [1150, 0]
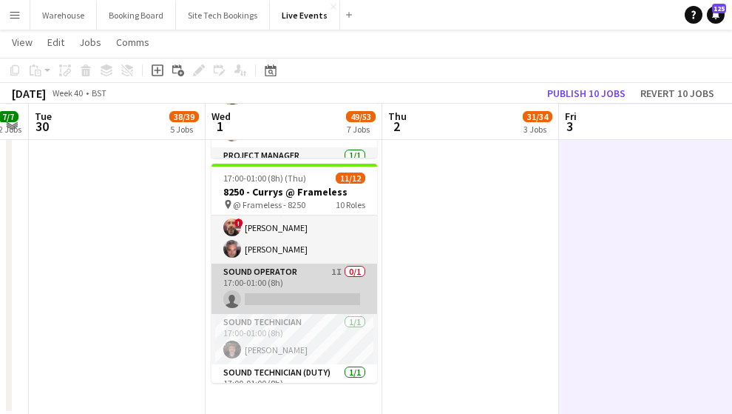
click at [282, 275] on app-card-role "Sound Operator 1I 0/1 17:00-01:00 (8h) single-neutral-actions" at bounding box center [295, 288] width 166 height 50
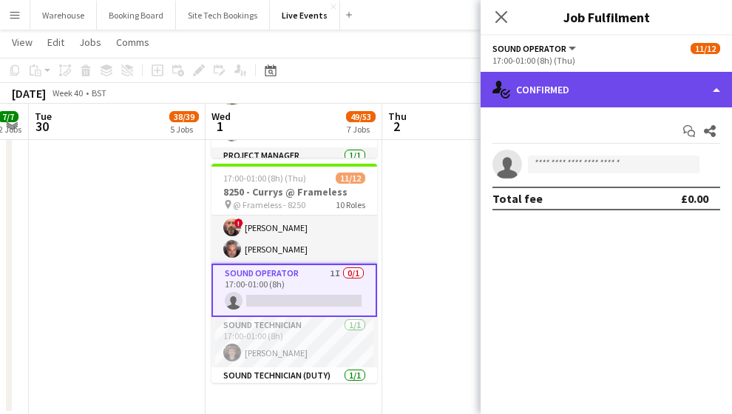
click at [579, 84] on div "single-neutral-actions-check-2 Confirmed" at bounding box center [607, 90] width 252 height 36
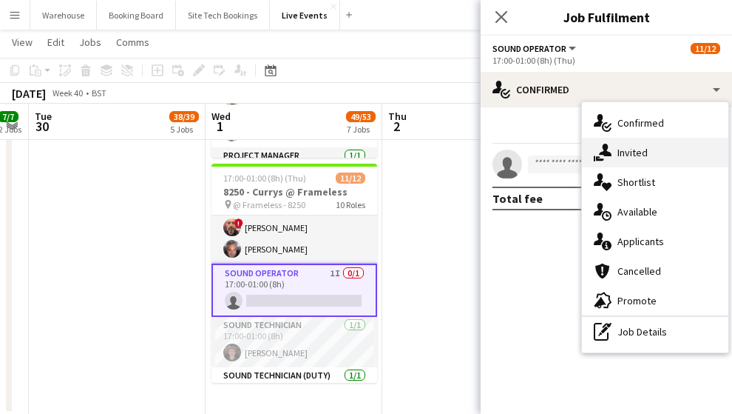
click at [621, 143] on div "single-neutral-actions-share-1 Invited" at bounding box center [655, 153] width 146 height 30
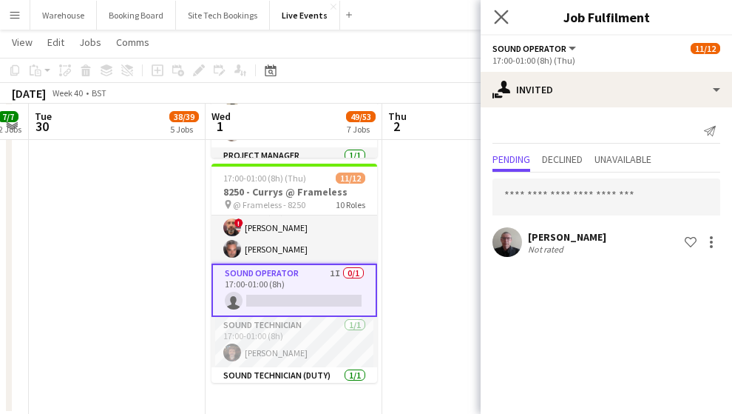
click at [510, 13] on app-icon "Close pop-in" at bounding box center [501, 17] width 21 height 21
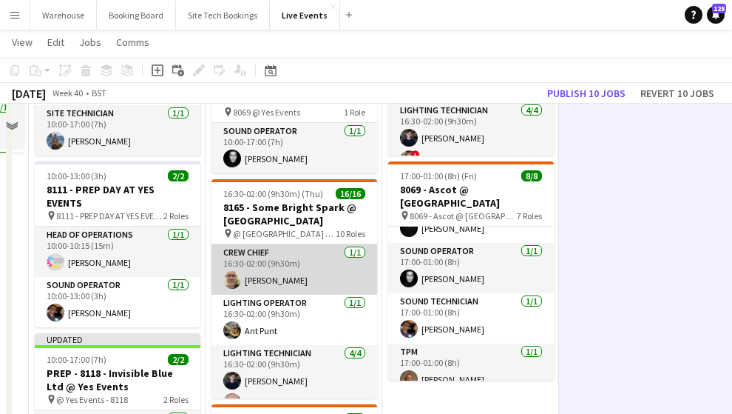
scroll to position [263, 0]
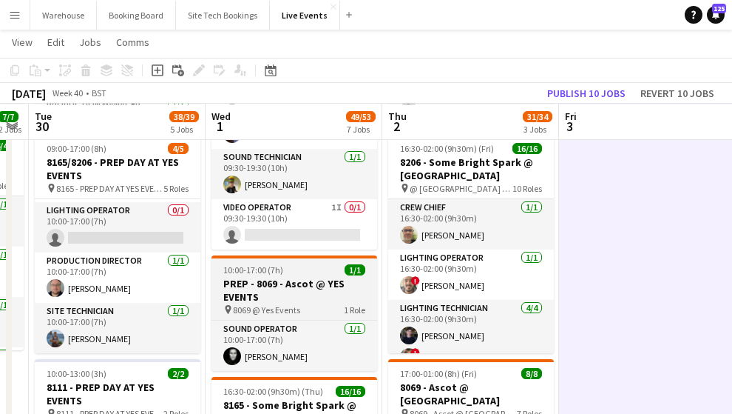
click at [286, 283] on h3 "PREP - 8069 - Ascot @ YES EVENTS" at bounding box center [295, 290] width 166 height 27
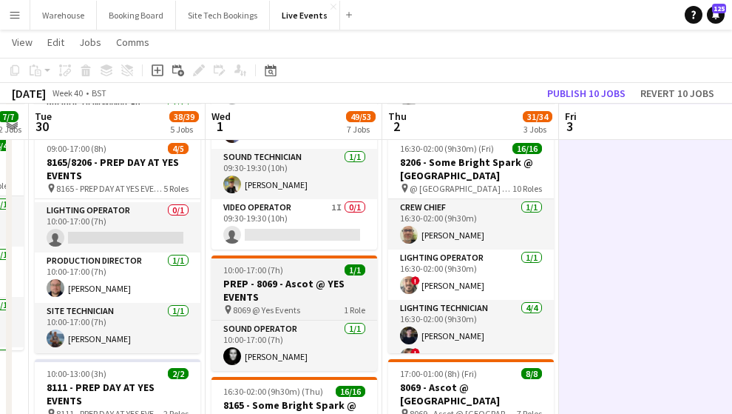
click at [281, 286] on h3 "PREP - 8069 - Ascot @ YES EVENTS" at bounding box center [295, 290] width 166 height 27
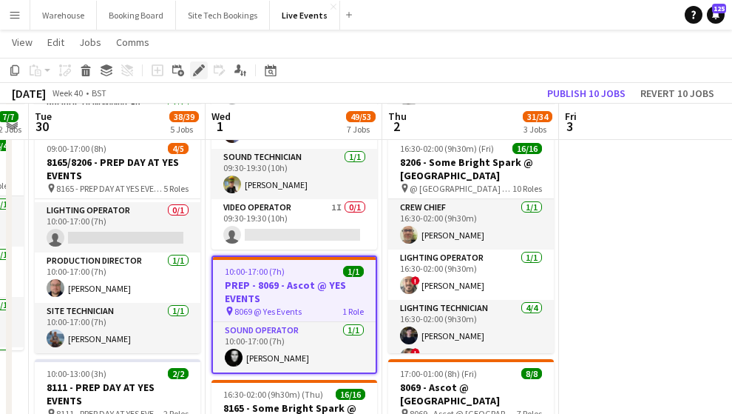
click at [194, 67] on icon "Edit" at bounding box center [199, 70] width 12 height 12
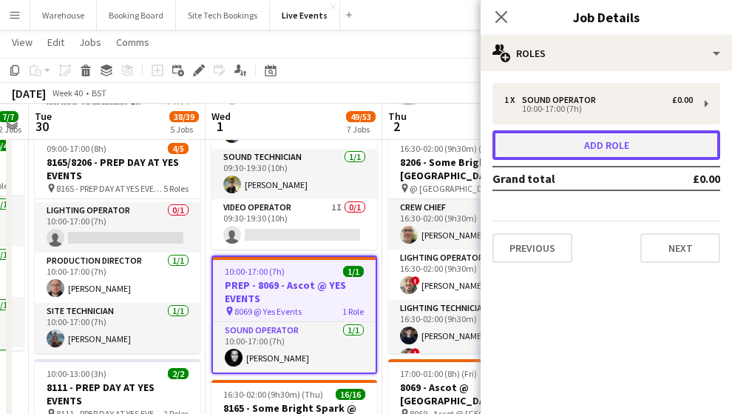
click at [654, 157] on button "Add role" at bounding box center [607, 145] width 228 height 30
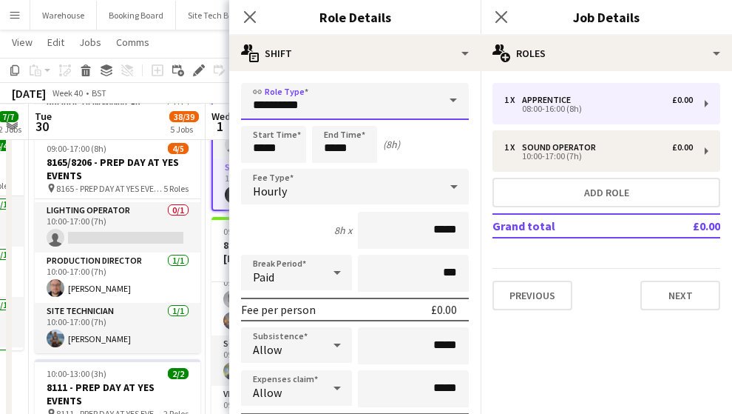
click at [301, 103] on input "**********" at bounding box center [355, 101] width 228 height 37
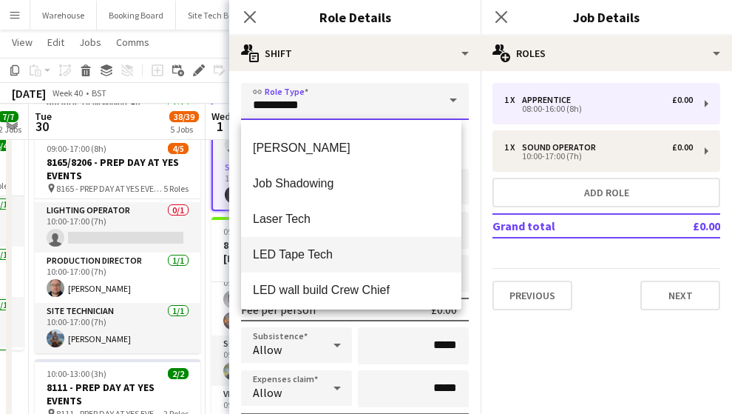
scroll to position [1134, 0]
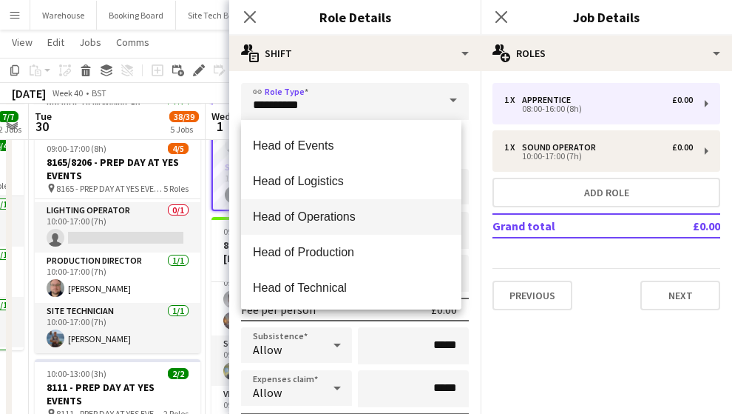
click at [303, 215] on span "Head of Operations" at bounding box center [351, 216] width 197 height 14
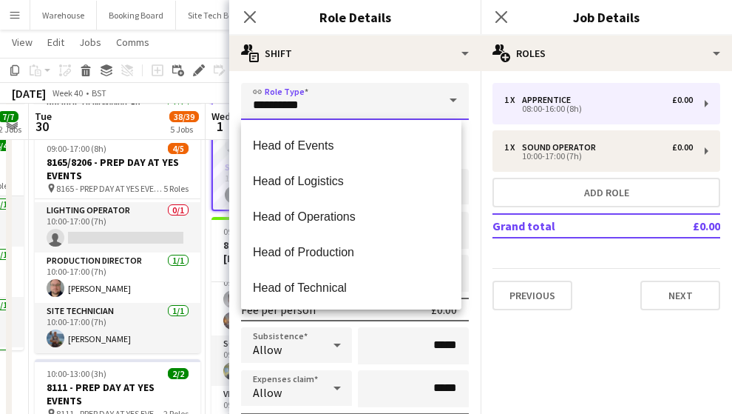
type input "**********"
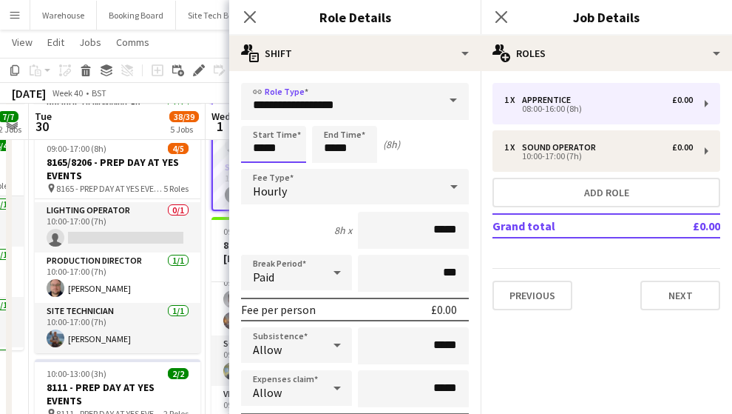
click at [266, 136] on input "*****" at bounding box center [273, 144] width 65 height 37
click at [263, 121] on div at bounding box center [259, 118] width 30 height 15
type input "*****"
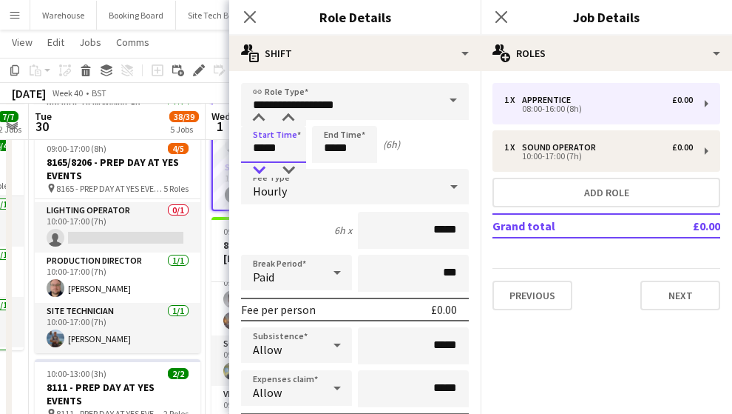
click at [259, 167] on div at bounding box center [259, 170] width 30 height 15
click at [345, 141] on input "*****" at bounding box center [344, 144] width 65 height 37
type input "*****"
click at [328, 112] on div at bounding box center [330, 118] width 30 height 15
click at [247, 15] on icon at bounding box center [250, 17] width 14 height 14
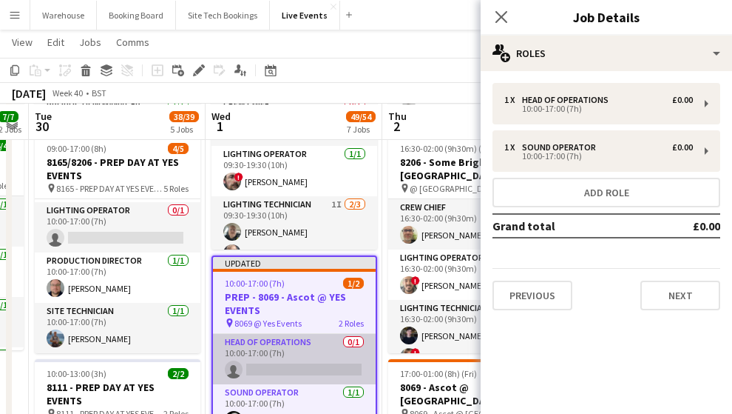
click at [321, 370] on app-card-role "Head of Operations 0/1 10:00-17:00 (7h) single-neutral-actions" at bounding box center [294, 359] width 163 height 50
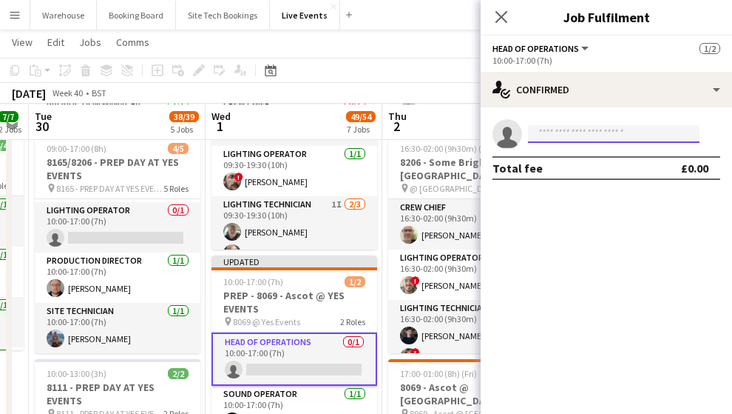
click at [584, 135] on input at bounding box center [614, 134] width 172 height 18
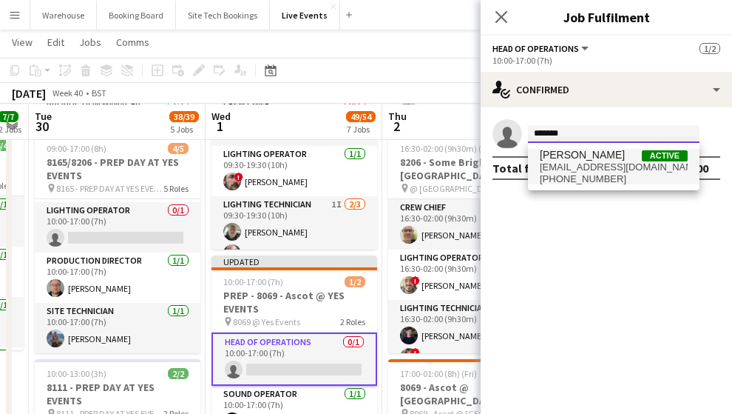
type input "*******"
click at [584, 155] on span "[PERSON_NAME]" at bounding box center [582, 155] width 85 height 13
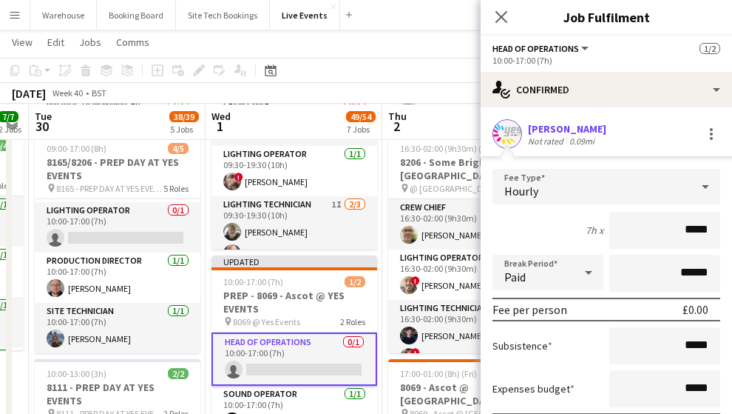
scroll to position [114, 0]
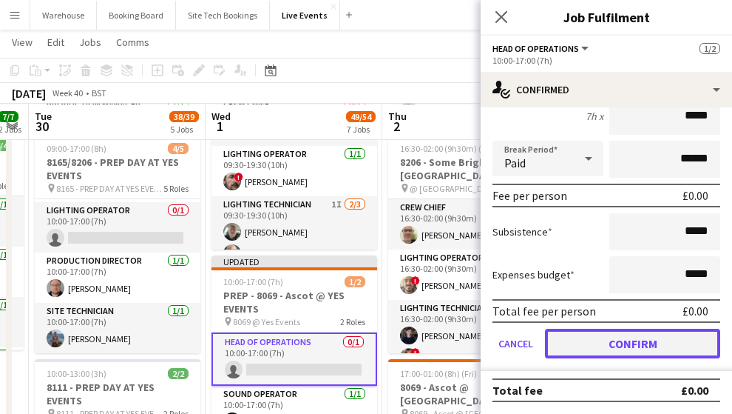
click at [644, 345] on button "Confirm" at bounding box center [632, 343] width 175 height 30
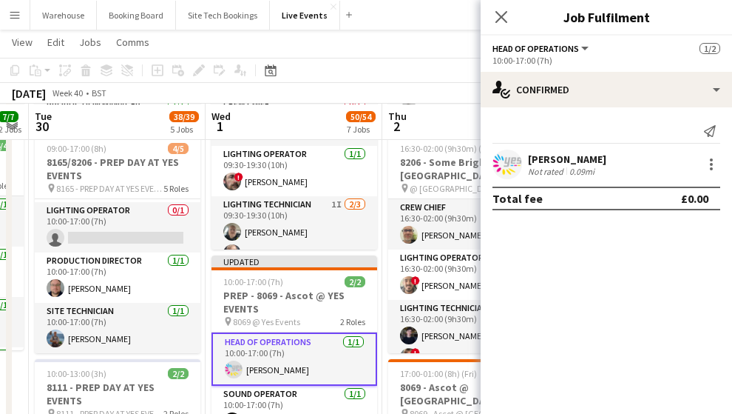
scroll to position [0, 0]
click at [500, 16] on icon at bounding box center [501, 17] width 14 height 14
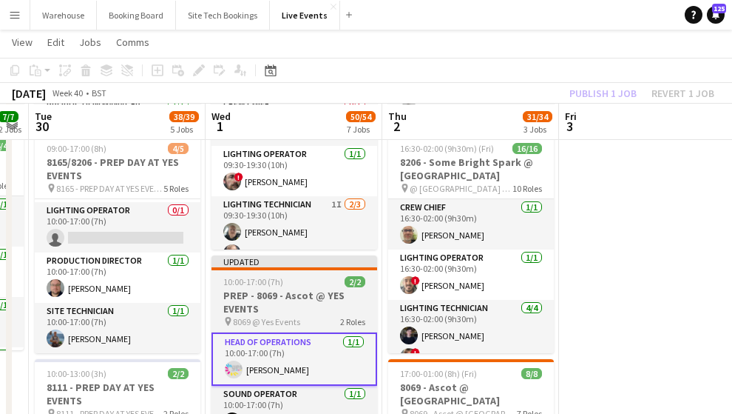
click at [284, 301] on h3 "PREP - 8069 - Ascot @ YES EVENTS" at bounding box center [295, 302] width 166 height 27
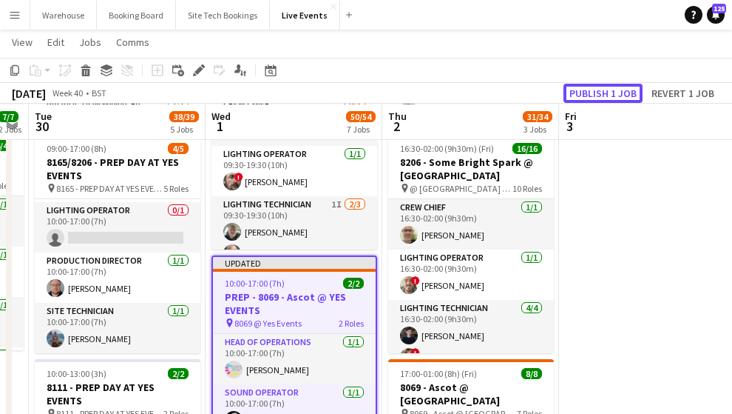
click at [621, 95] on button "Publish 1 job" at bounding box center [603, 93] width 79 height 19
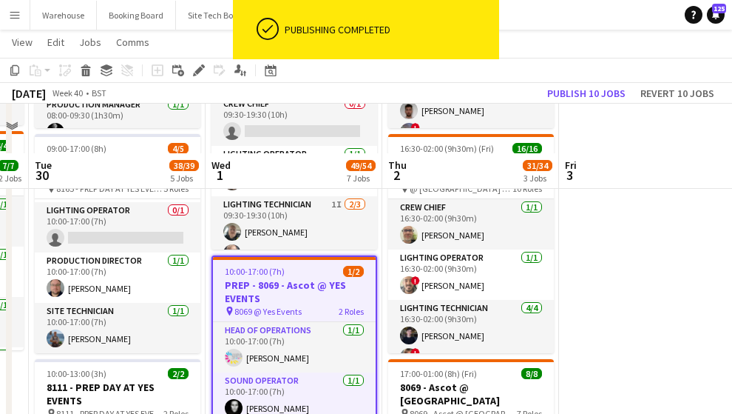
scroll to position [362, 0]
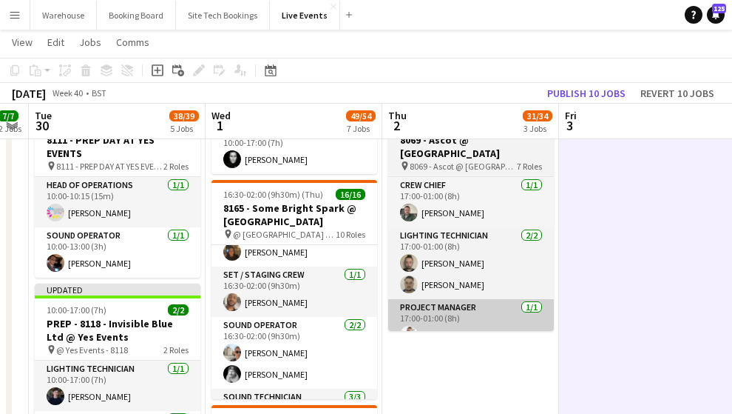
scroll to position [411, 0]
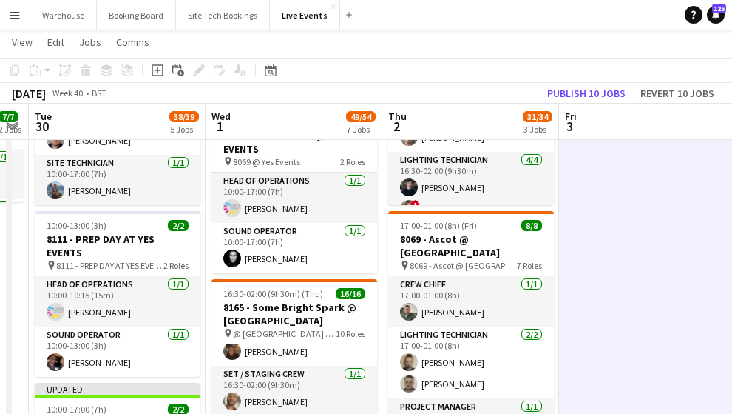
drag, startPoint x: 686, startPoint y: 235, endPoint x: 739, endPoint y: 223, distance: 54.6
click at [732, 224] on html "Menu Boards Boards Boards All jobs Status Workforce Workforce My Workforce Recr…" at bounding box center [366, 396] width 732 height 1615
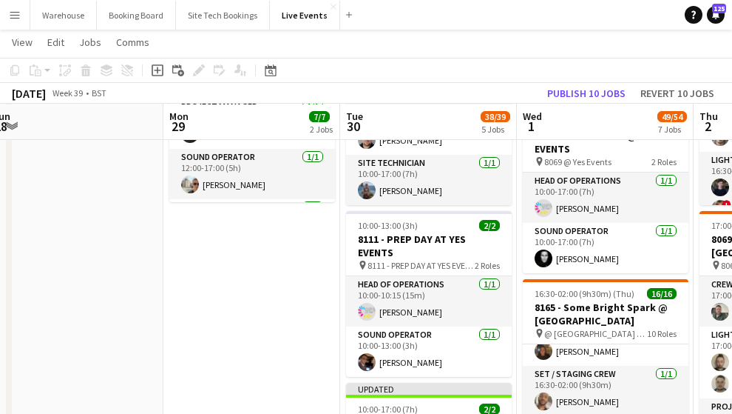
drag, startPoint x: 48, startPoint y: 303, endPoint x: 364, endPoint y: 284, distance: 316.5
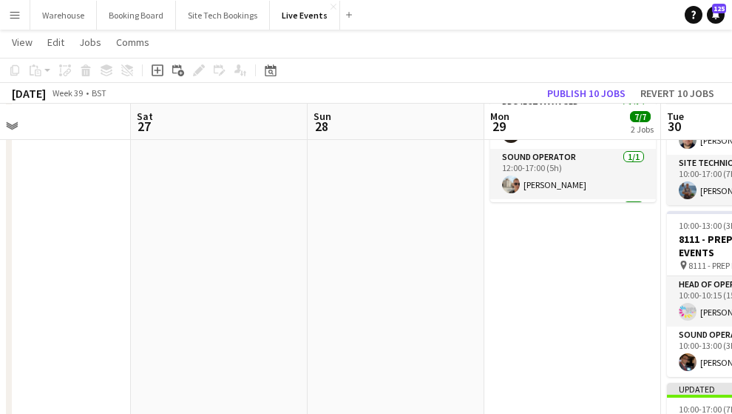
drag, startPoint x: 573, startPoint y: 246, endPoint x: 482, endPoint y: 253, distance: 90.6
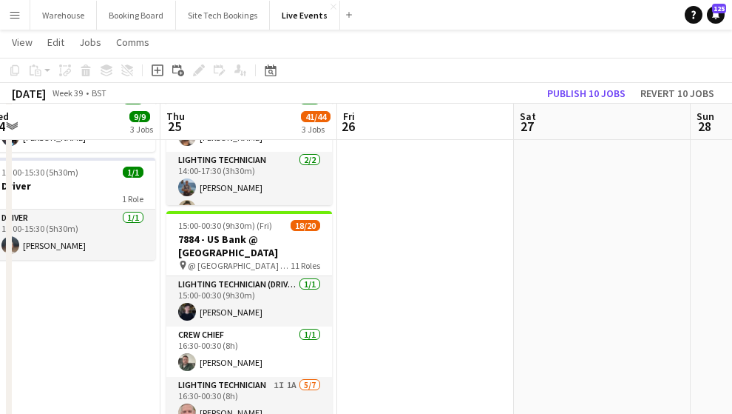
drag, startPoint x: 346, startPoint y: 249, endPoint x: 570, endPoint y: 260, distance: 223.7
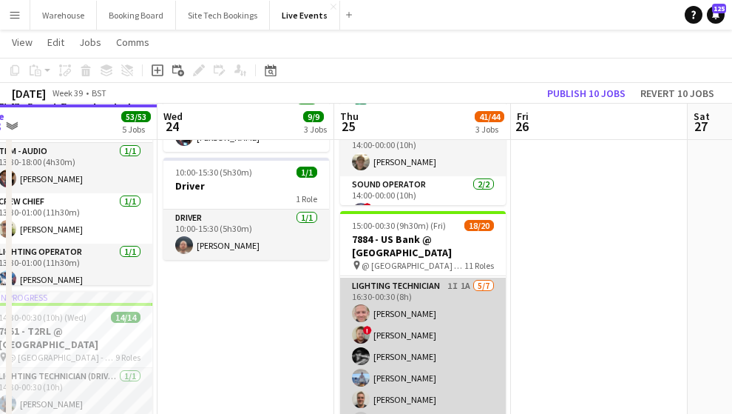
scroll to position [50, 0]
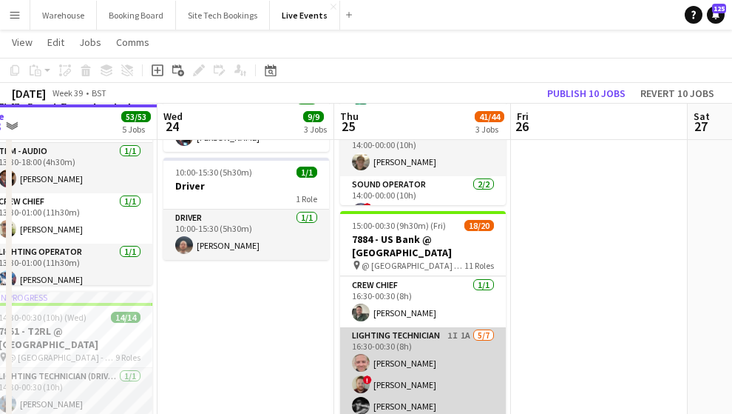
click at [408, 331] on app-card-role "Lighting Technician 1I 1A [DATE] 16:30-00:30 (8h) [PERSON_NAME] ! [PERSON_NAME]…" at bounding box center [423, 416] width 166 height 179
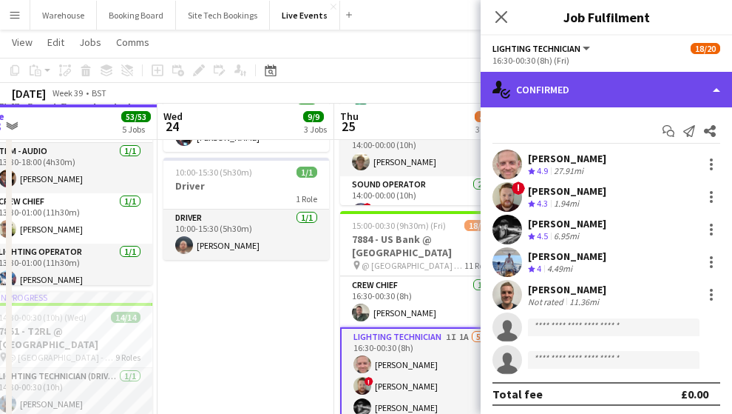
click at [582, 90] on div "single-neutral-actions-check-2 Confirmed" at bounding box center [607, 90] width 252 height 36
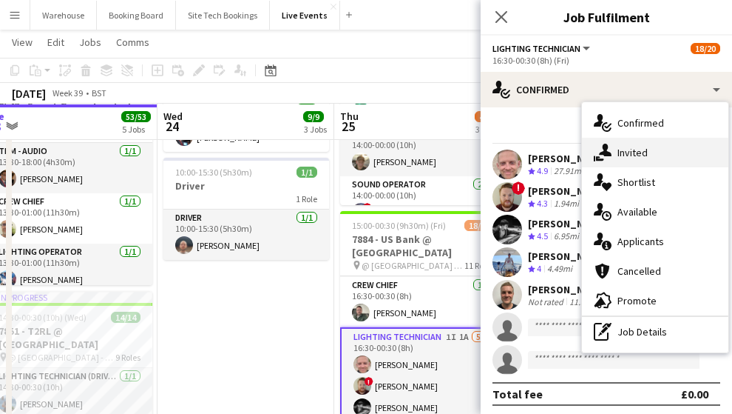
click at [620, 163] on div "single-neutral-actions-share-1 Invited" at bounding box center [655, 153] width 146 height 30
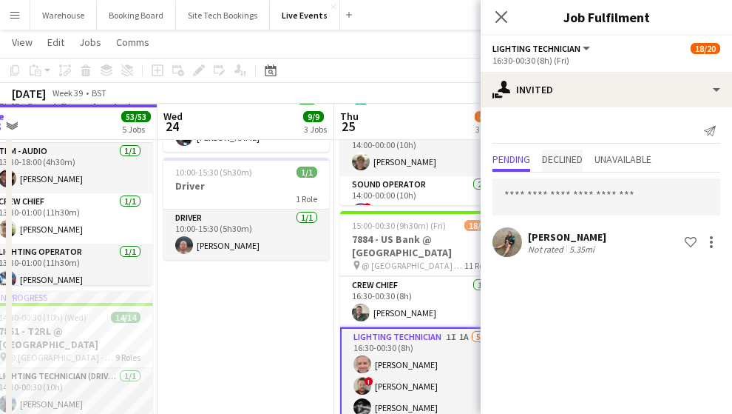
click at [570, 157] on span "Declined" at bounding box center [562, 159] width 41 height 10
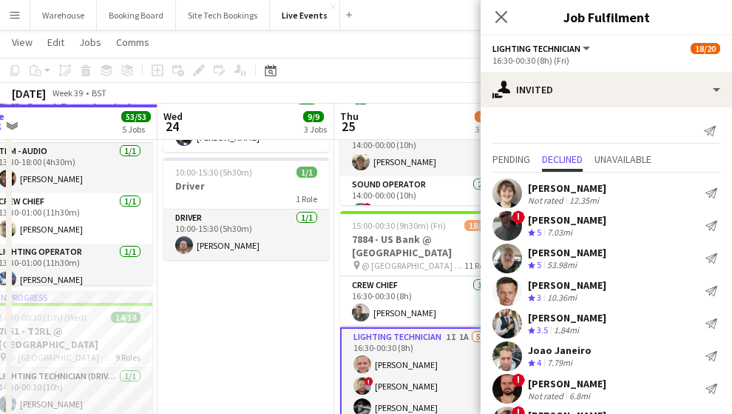
scroll to position [37, 0]
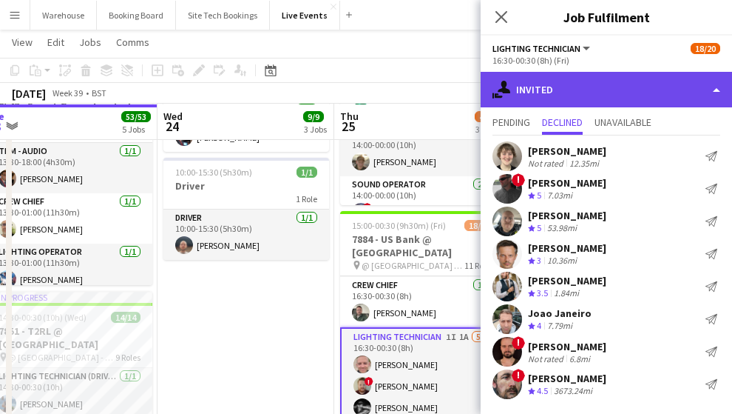
click at [577, 91] on div "single-neutral-actions-share-1 Invited" at bounding box center [607, 90] width 252 height 36
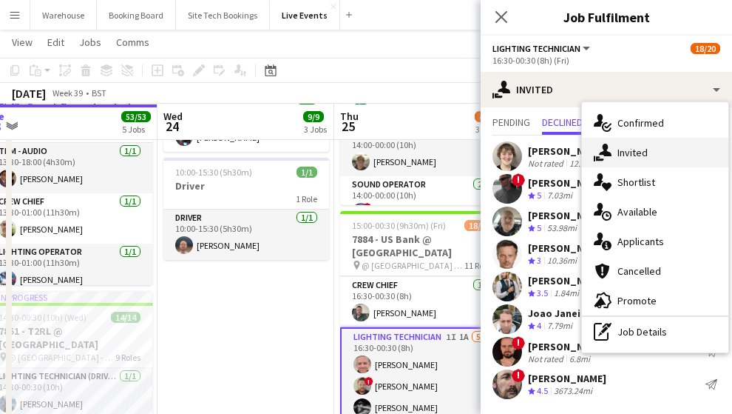
click at [633, 149] on span "Invited" at bounding box center [633, 152] width 30 height 13
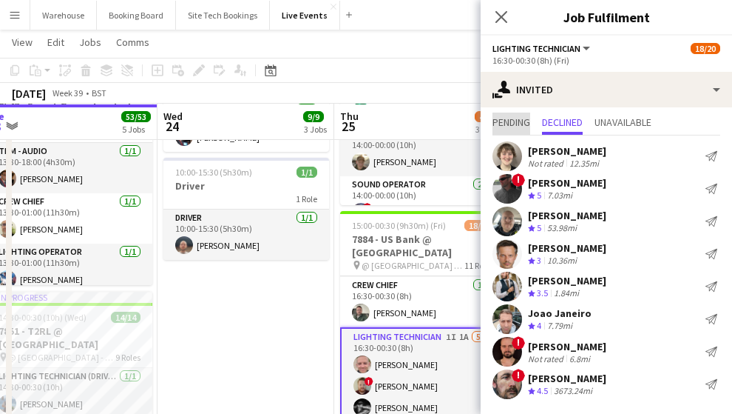
click at [505, 119] on span "Pending" at bounding box center [512, 122] width 38 height 10
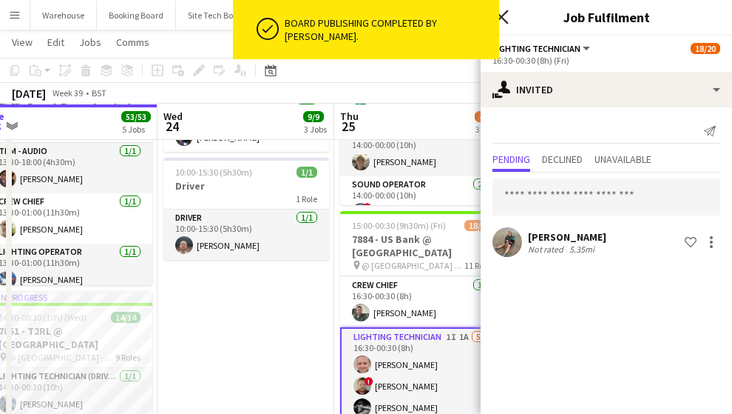
click at [505, 18] on icon "Close pop-in" at bounding box center [501, 17] width 14 height 14
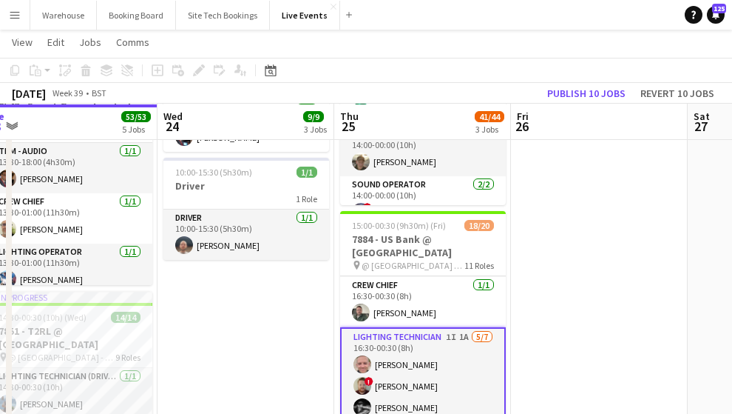
drag, startPoint x: 622, startPoint y: 320, endPoint x: 605, endPoint y: 306, distance: 22.5
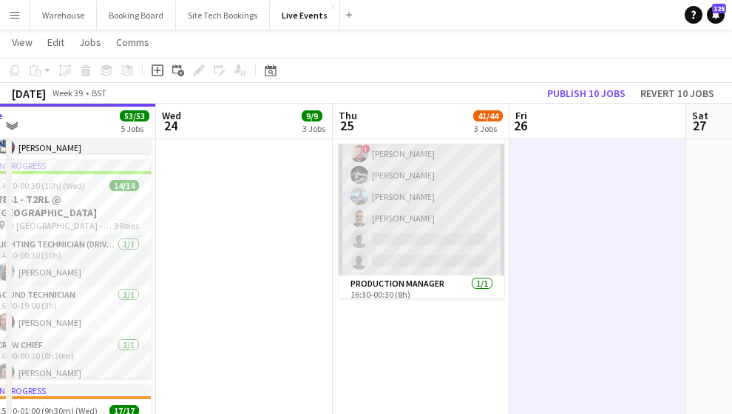
scroll to position [50, 0]
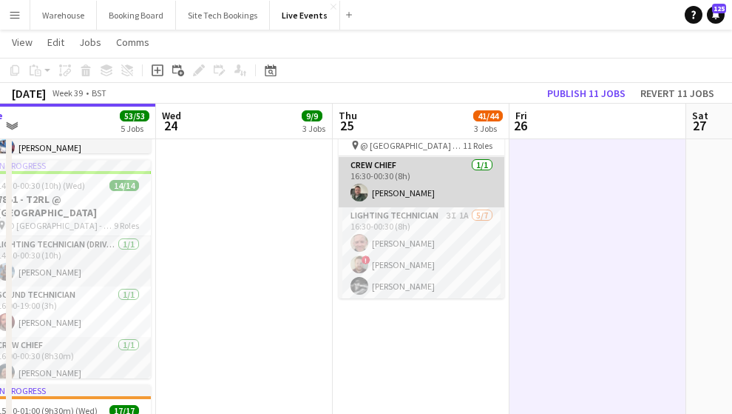
click at [408, 200] on app-card-role "Crew Chief [DATE] 16:30-00:30 (8h) [PERSON_NAME]" at bounding box center [422, 182] width 166 height 50
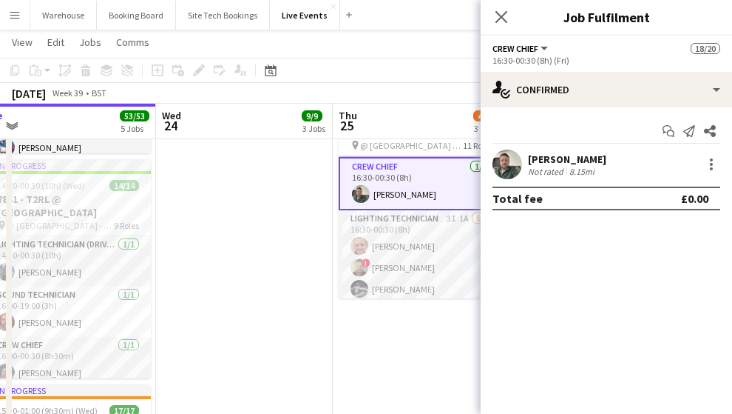
drag, startPoint x: 275, startPoint y: 300, endPoint x: 311, endPoint y: 280, distance: 40.4
click at [274, 300] on app-date-cell "09:00-17:00 (8h) 6/6 7884 - PREP DAY @ YES EVENTS pin PREP DAY @ YES EVENTS 6 R…" at bounding box center [244, 347] width 177 height 1449
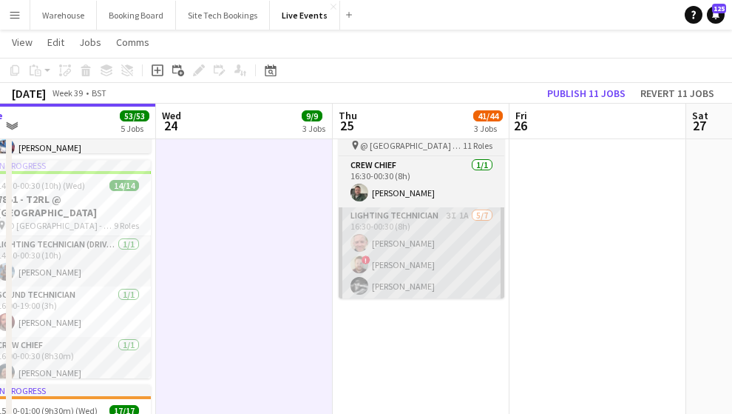
scroll to position [0, 375]
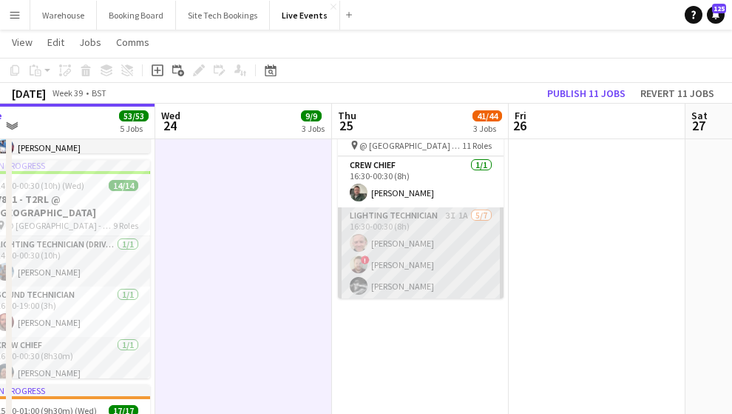
click at [407, 220] on app-card-role "Lighting Technician 3I 1A [DATE] 16:30-00:30 (8h) [PERSON_NAME] ! [PERSON_NAME]…" at bounding box center [421, 296] width 166 height 179
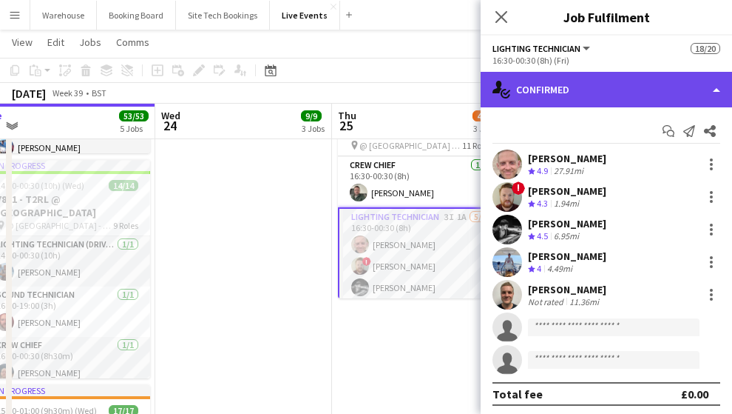
click at [598, 90] on div "single-neutral-actions-check-2 Confirmed" at bounding box center [607, 90] width 252 height 36
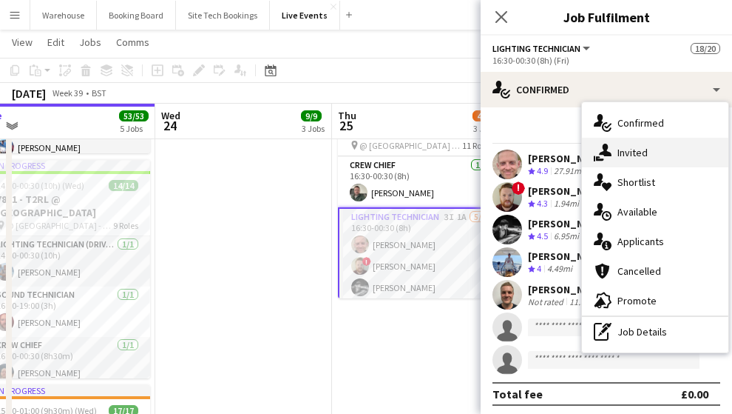
click at [642, 155] on span "Invited" at bounding box center [633, 152] width 30 height 13
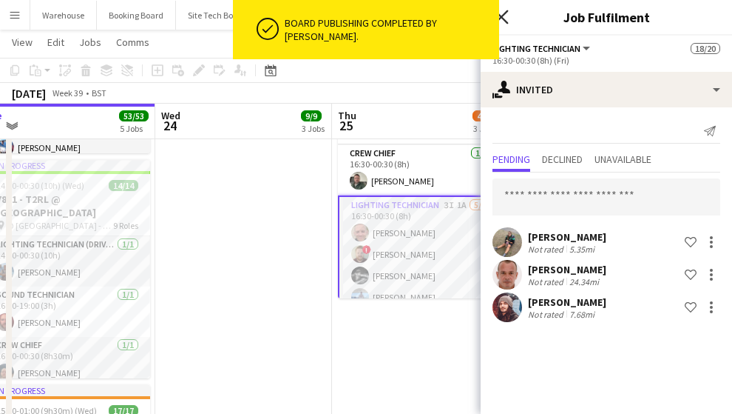
click at [503, 19] on icon at bounding box center [501, 17] width 14 height 14
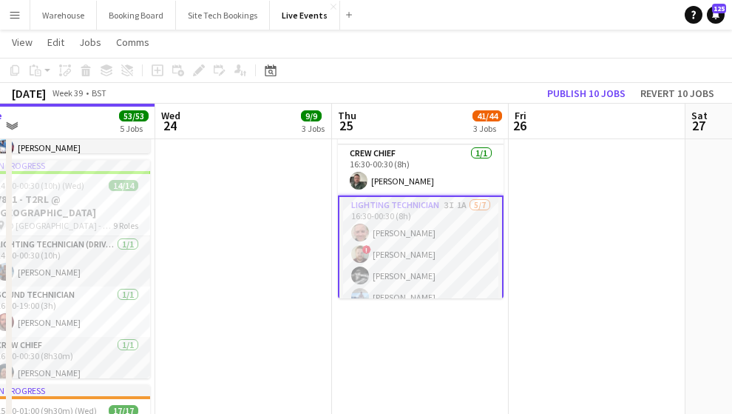
click at [543, 247] on app-date-cell at bounding box center [597, 347] width 177 height 1449
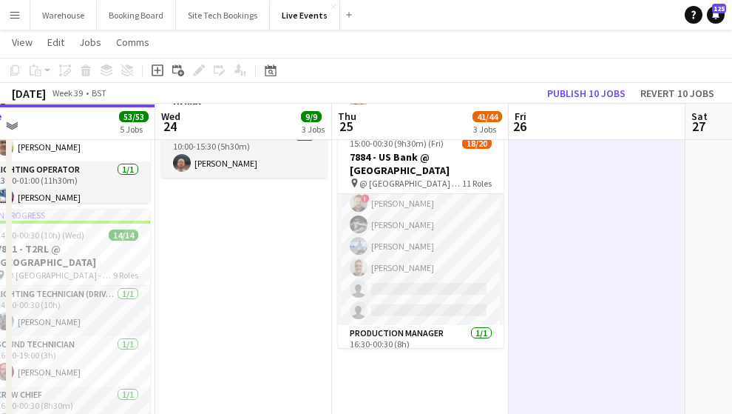
scroll to position [99, 0]
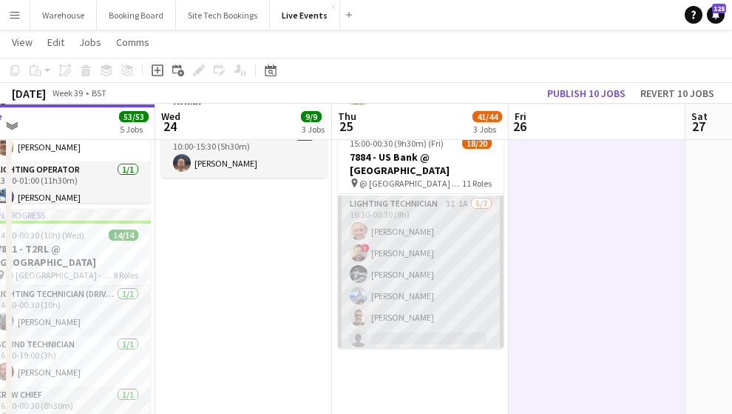
click at [426, 199] on app-card-role "Lighting Technician 3I 1A [DATE] 16:30-00:30 (8h) [PERSON_NAME] ! [PERSON_NAME]…" at bounding box center [421, 284] width 166 height 179
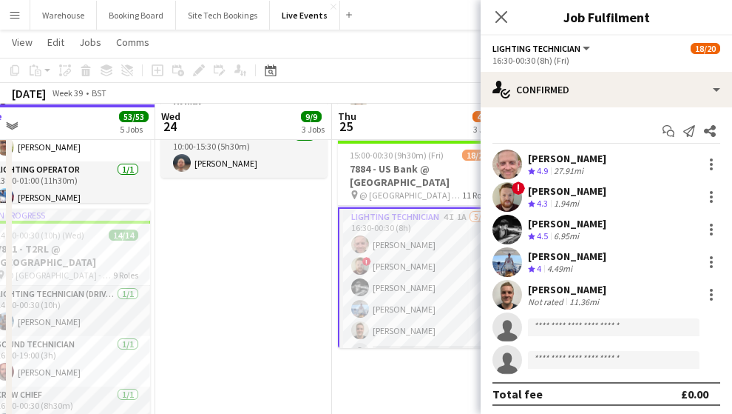
click at [508, 22] on app-icon "Close pop-in" at bounding box center [502, 17] width 18 height 18
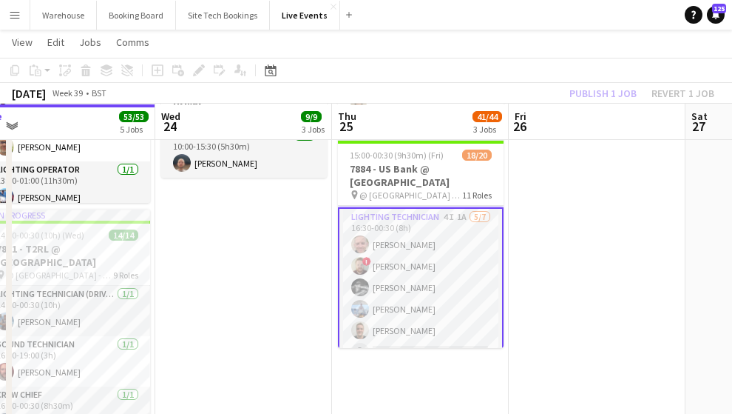
click at [257, 280] on app-date-cell "09:00-17:00 (8h) 6/6 7884 - PREP DAY @ YES EVENTS pin PREP DAY @ YES EVENTS 6 R…" at bounding box center [243, 397] width 177 height 1449
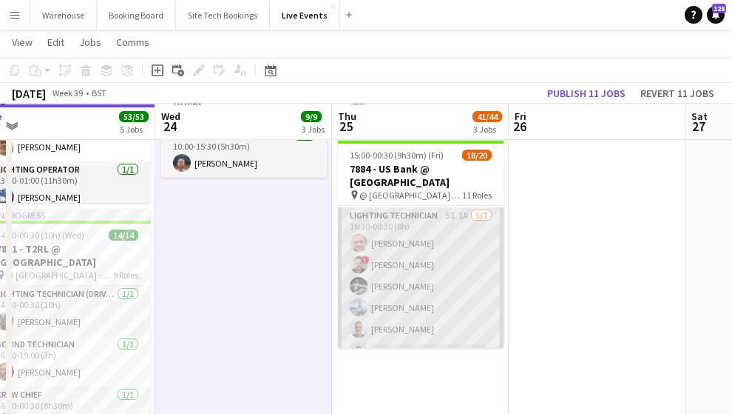
click at [404, 217] on app-card-role "Lighting Technician 5I 1A [DATE] 16:30-00:30 (8h) [PERSON_NAME] ! [PERSON_NAME]…" at bounding box center [421, 296] width 166 height 179
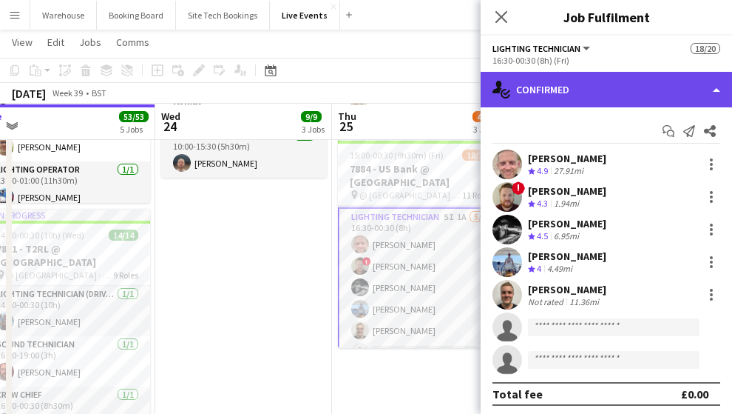
click at [564, 95] on div "single-neutral-actions-check-2 Confirmed" at bounding box center [607, 90] width 252 height 36
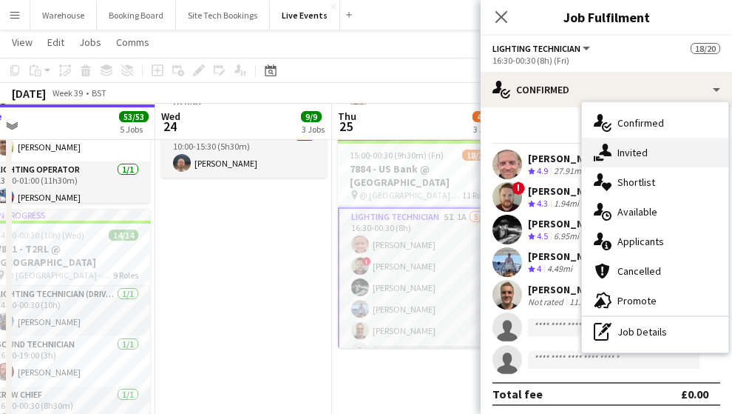
click at [620, 162] on div "single-neutral-actions-share-1 Invited" at bounding box center [655, 153] width 146 height 30
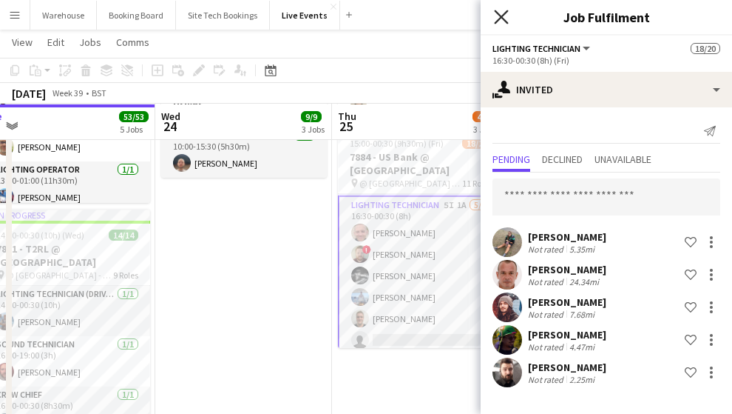
click at [505, 21] on icon at bounding box center [501, 17] width 14 height 14
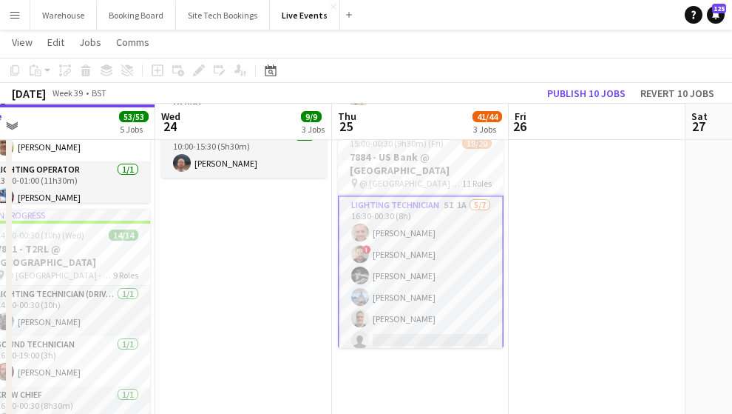
click at [579, 272] on app-date-cell at bounding box center [597, 397] width 177 height 1449
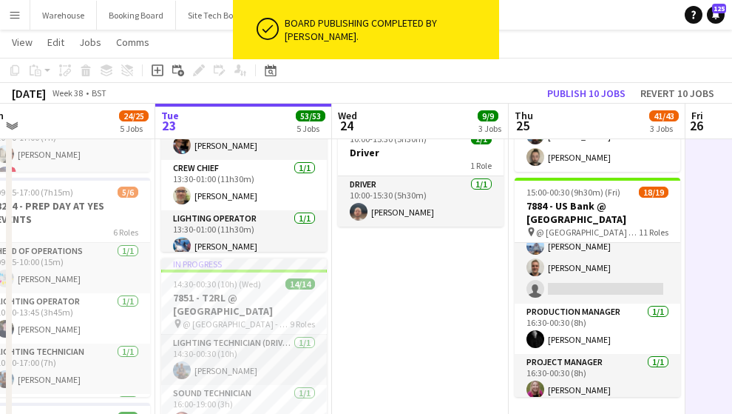
scroll to position [0, 304]
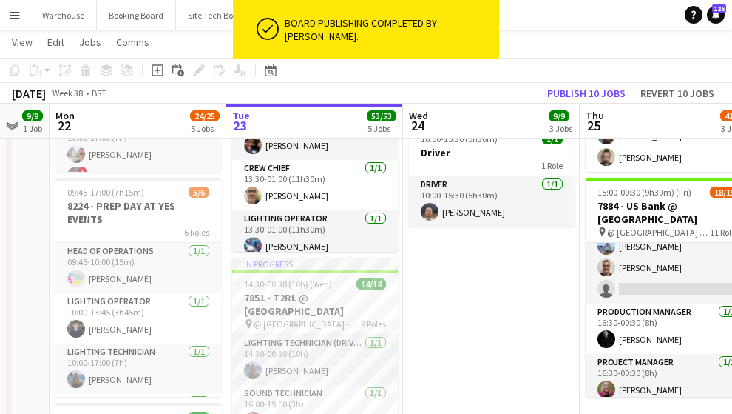
drag, startPoint x: 368, startPoint y: 294, endPoint x: 479, endPoint y: 307, distance: 110.9
click at [479, 307] on app-calendar-viewport "Sat 20 31/32 2 Jobs Sun 21 9/9 1 Job Mon 22 24/25 5 Jobs Tue 23 53/53 5 Jobs We…" at bounding box center [366, 392] width 732 height 1557
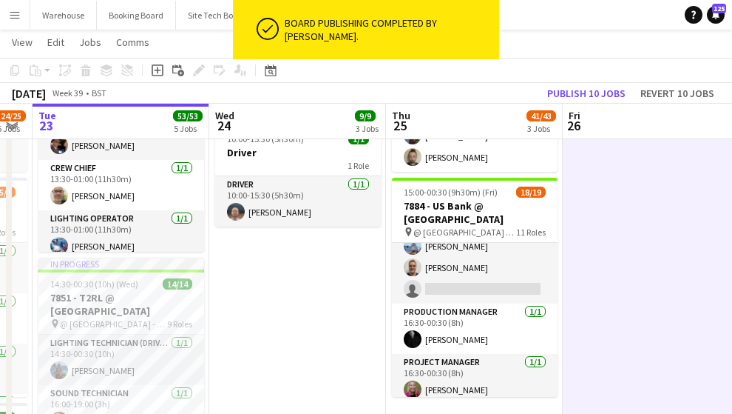
scroll to position [0, 533]
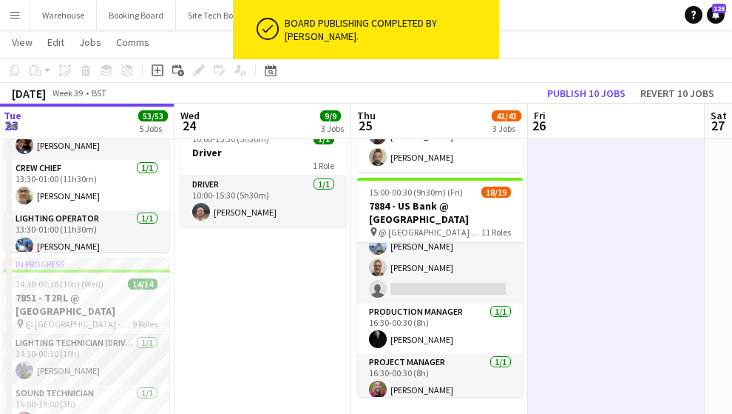
drag, startPoint x: 516, startPoint y: 281, endPoint x: 290, endPoint y: 264, distance: 227.0
click at [290, 264] on app-calendar-viewport "Sat 20 31/32 2 Jobs Sun 21 9/9 1 Job Mon 22 24/25 5 Jobs Tue 23 53/53 5 Jobs We…" at bounding box center [366, 392] width 732 height 1557
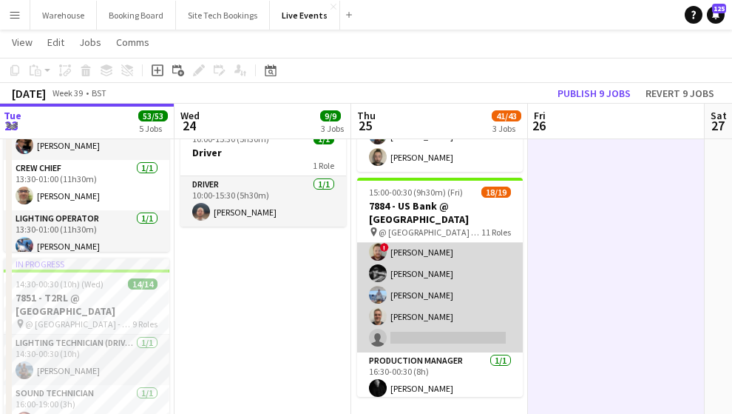
scroll to position [99, 0]
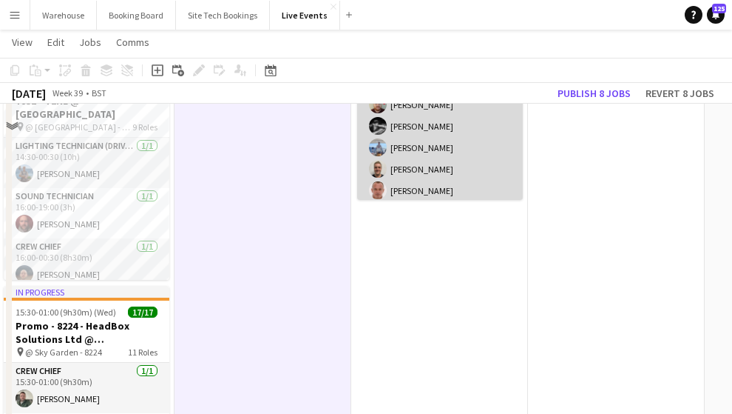
scroll to position [542, 0]
